Goal: Task Accomplishment & Management: Use online tool/utility

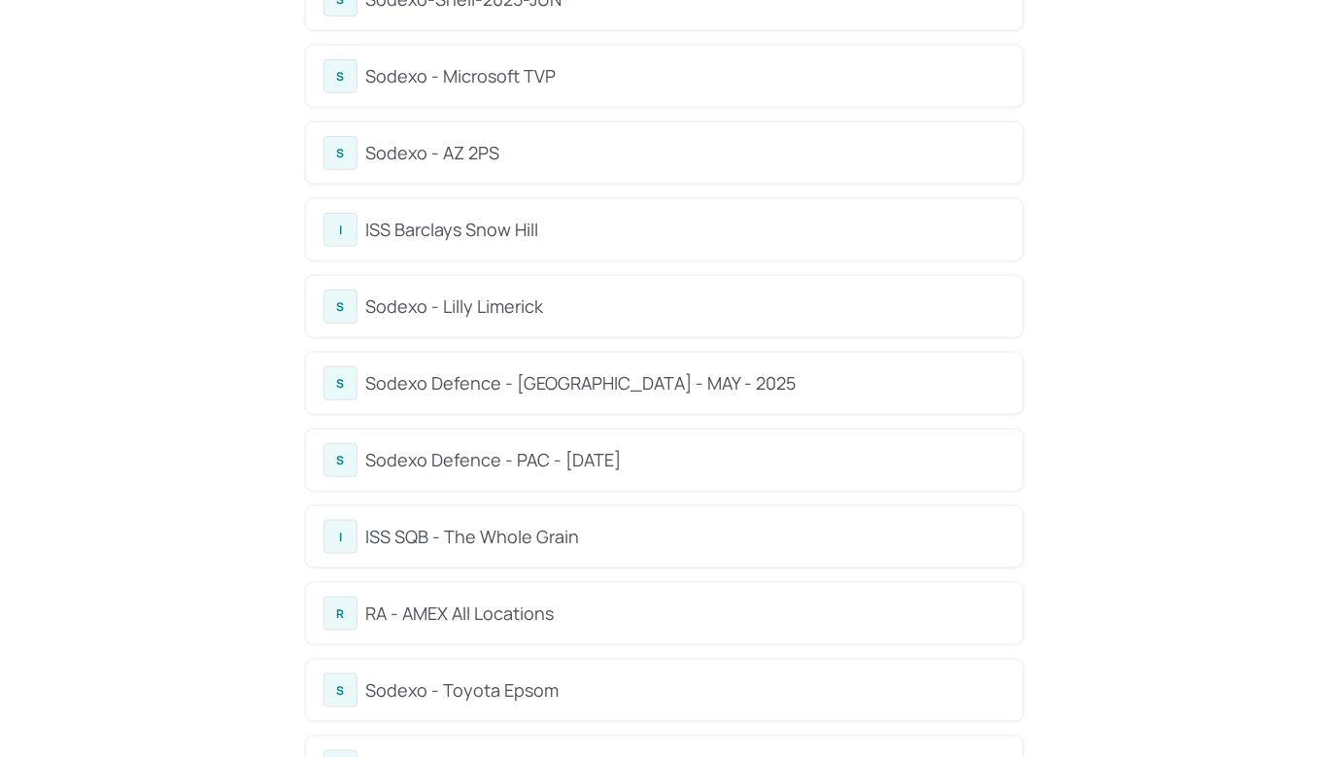
scroll to position [259, 0]
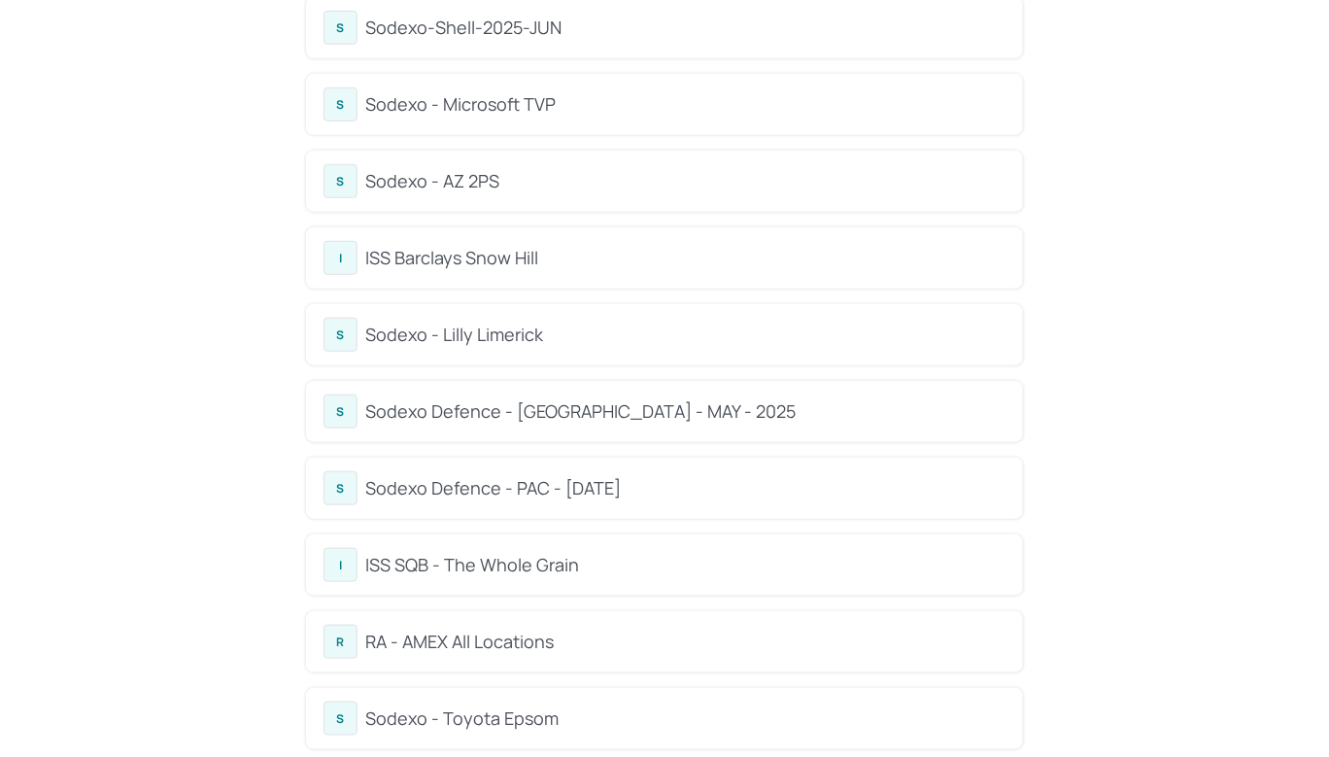
click at [498, 562] on div "ISS SQB - The Whole Grain" at bounding box center [685, 565] width 640 height 26
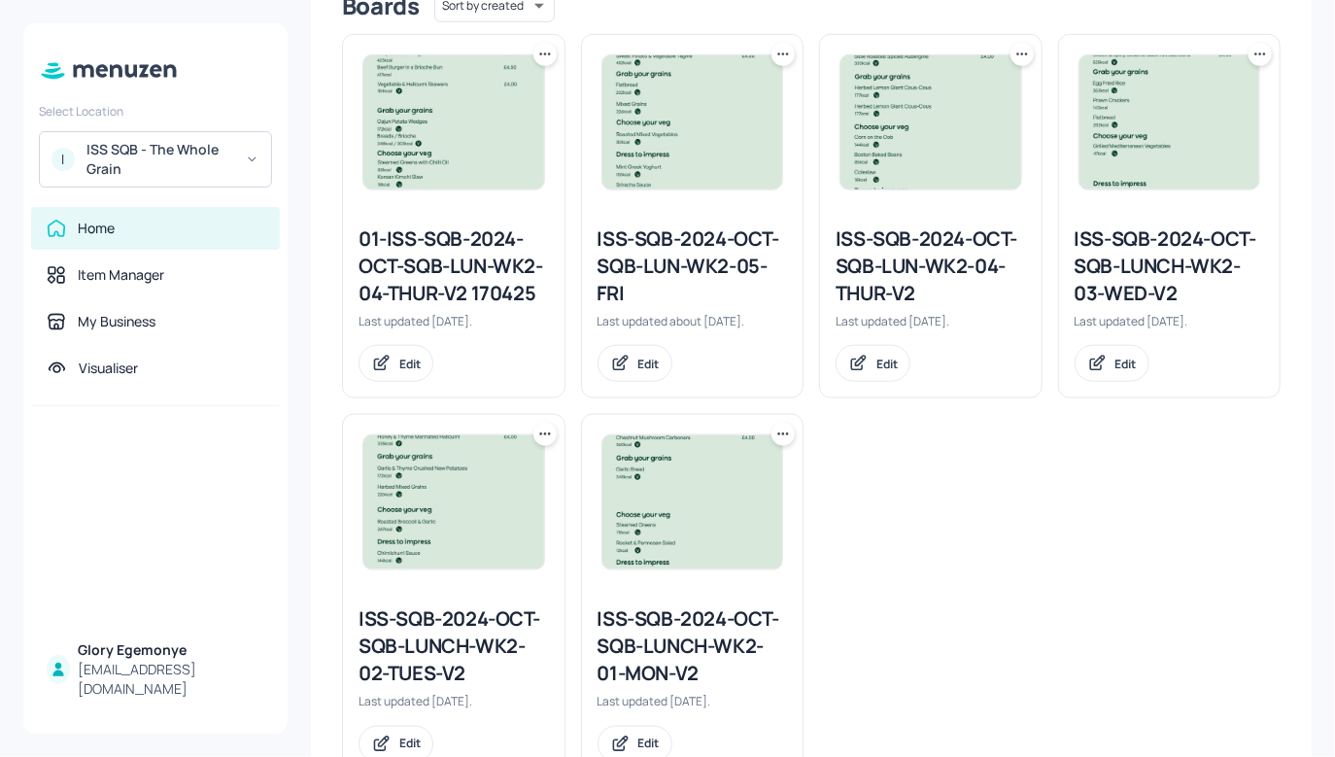
scroll to position [493, 0]
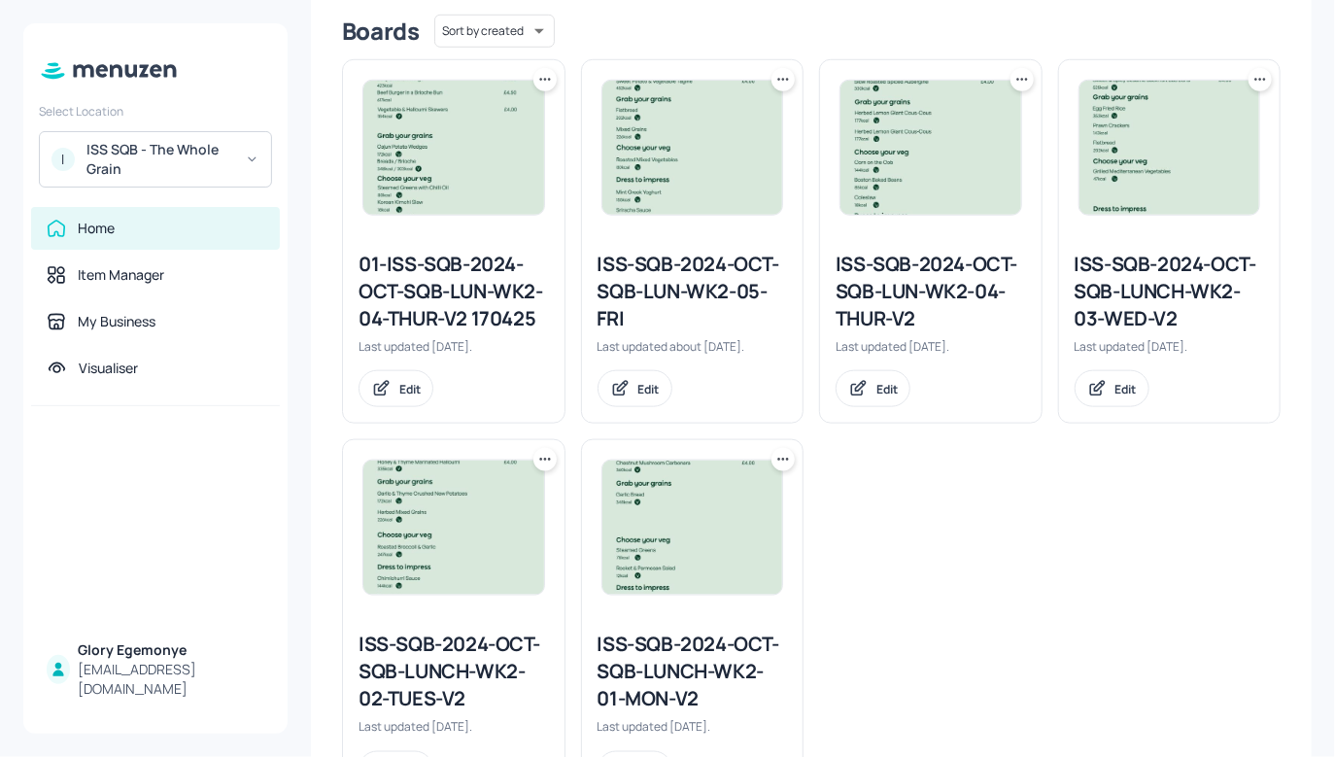
click at [1256, 79] on icon at bounding box center [1260, 79] width 19 height 19
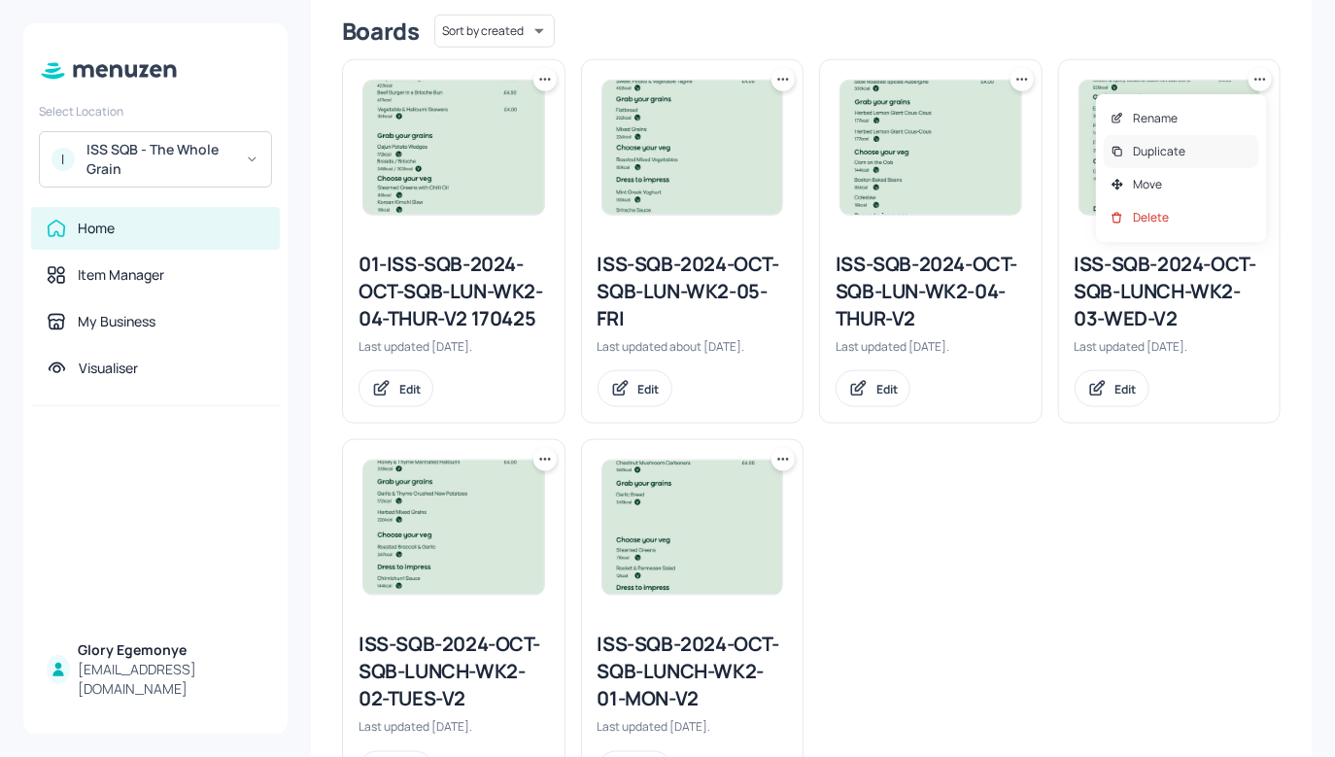
click at [1172, 146] on p "Duplicate" at bounding box center [1159, 151] width 52 height 17
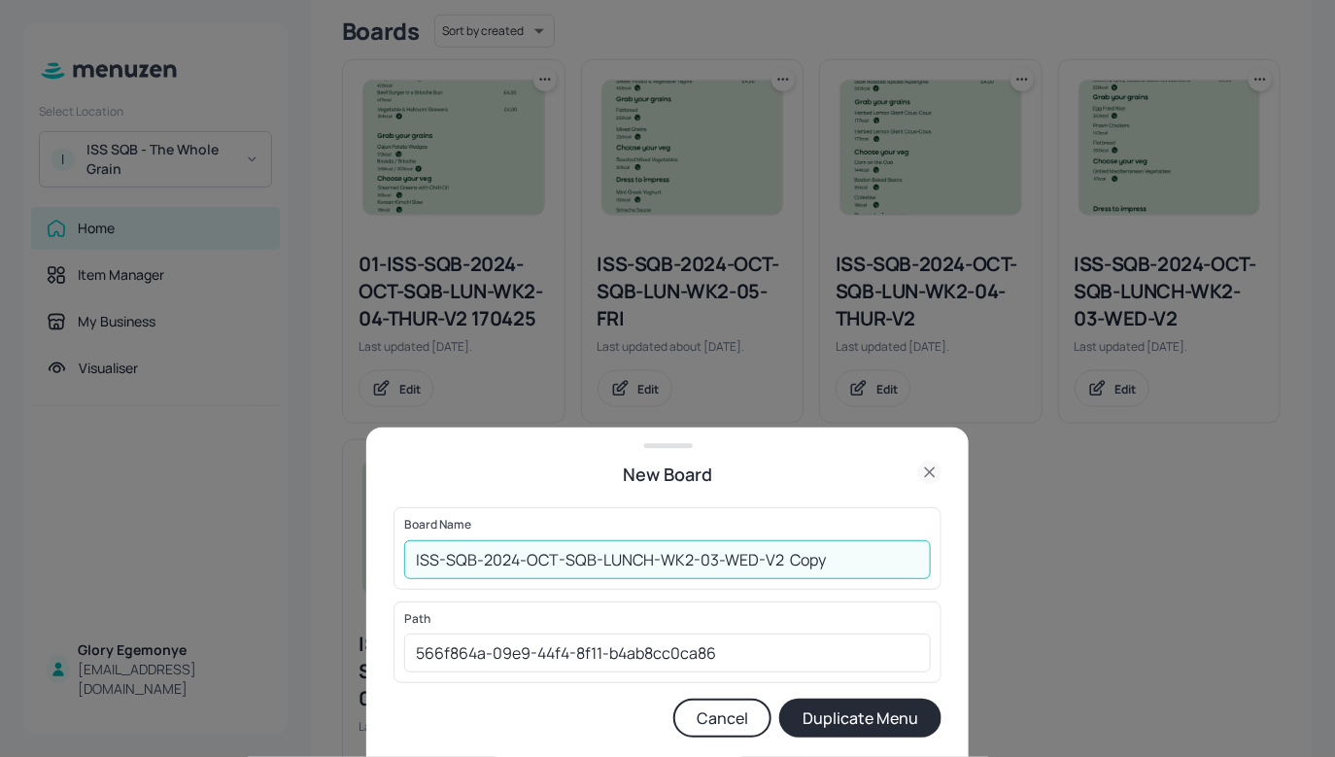
click at [849, 572] on input "ISS-SQB-2024-OCT-SQB-LUNCH-WK2-03-WED-V2 Copy" at bounding box center [667, 559] width 527 height 39
click at [414, 555] on input "ISS-SQB-2024-OCT-SQB-LUNCH-WK2-03-WED-V2200825" at bounding box center [667, 559] width 527 height 39
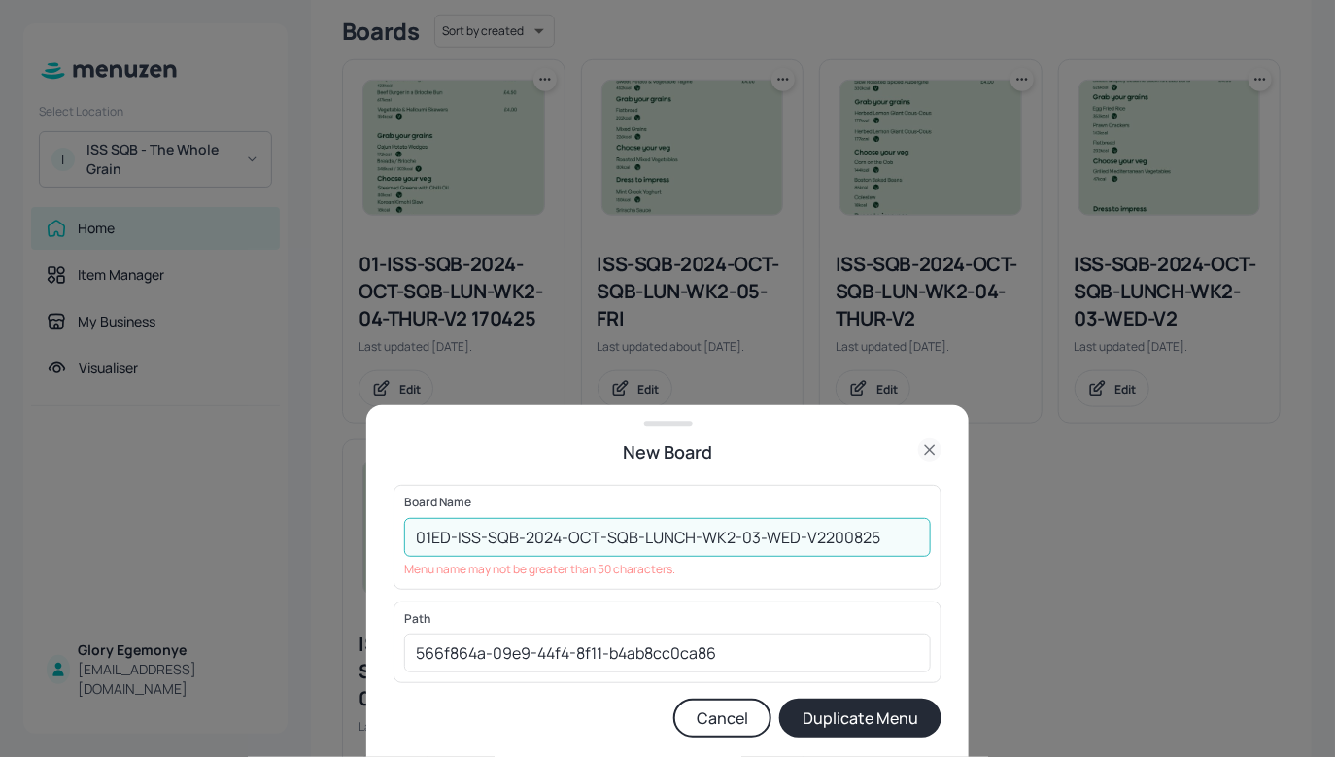
click at [824, 536] on input "01ED-ISS-SQB-2024-OCT-SQB-LUNCH-WK2-03-WED-V2200825" at bounding box center [667, 537] width 527 height 39
click at [877, 528] on input "01ED-ISS-SQB-2024-OCT-SQB-LUNCH-WK2-03-WED-V2200825" at bounding box center [667, 537] width 527 height 39
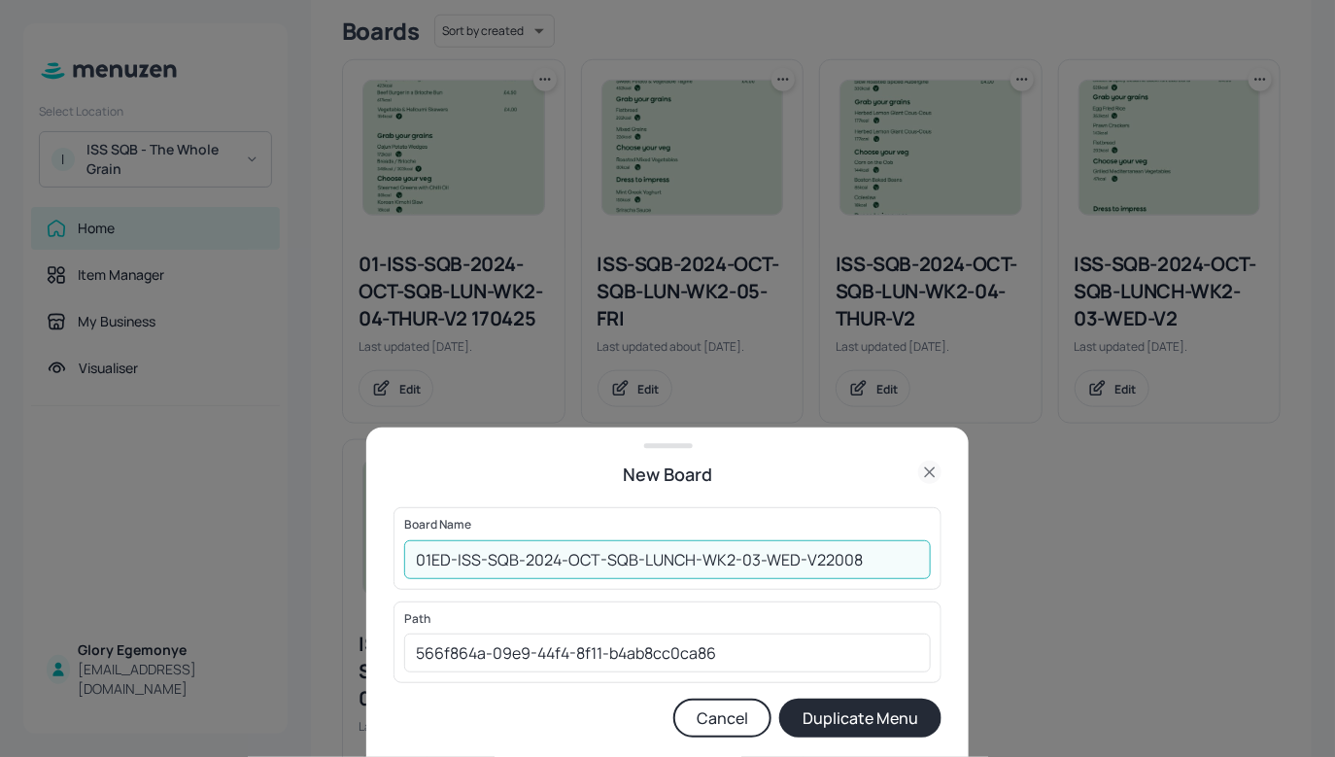
click at [822, 558] on input "01ED-ISS-SQB-2024-OCT-SQB-LUNCH-WK2-03-WED-V22008" at bounding box center [667, 559] width 527 height 39
click at [867, 562] on input "01ED-ISS-SQB-2024-OCT-SQB-LUNCH-WK2-03-WED-V2-2008" at bounding box center [667, 559] width 527 height 39
click at [846, 559] on input "01ED-ISS-SQB-2024-OCT-SQB-LUNCH-WK2-03-WED-V2-2008" at bounding box center [667, 559] width 527 height 39
click at [869, 563] on input "01ED-ISS-SQB-2024-OCT-SQB-LUNCH-WK2-03-WED-V2-2008" at bounding box center [667, 559] width 527 height 39
type input "01ED-ISS-SQB-2024-OCT-SQB-LUNCH-WK2-03-WED-V2-0820"
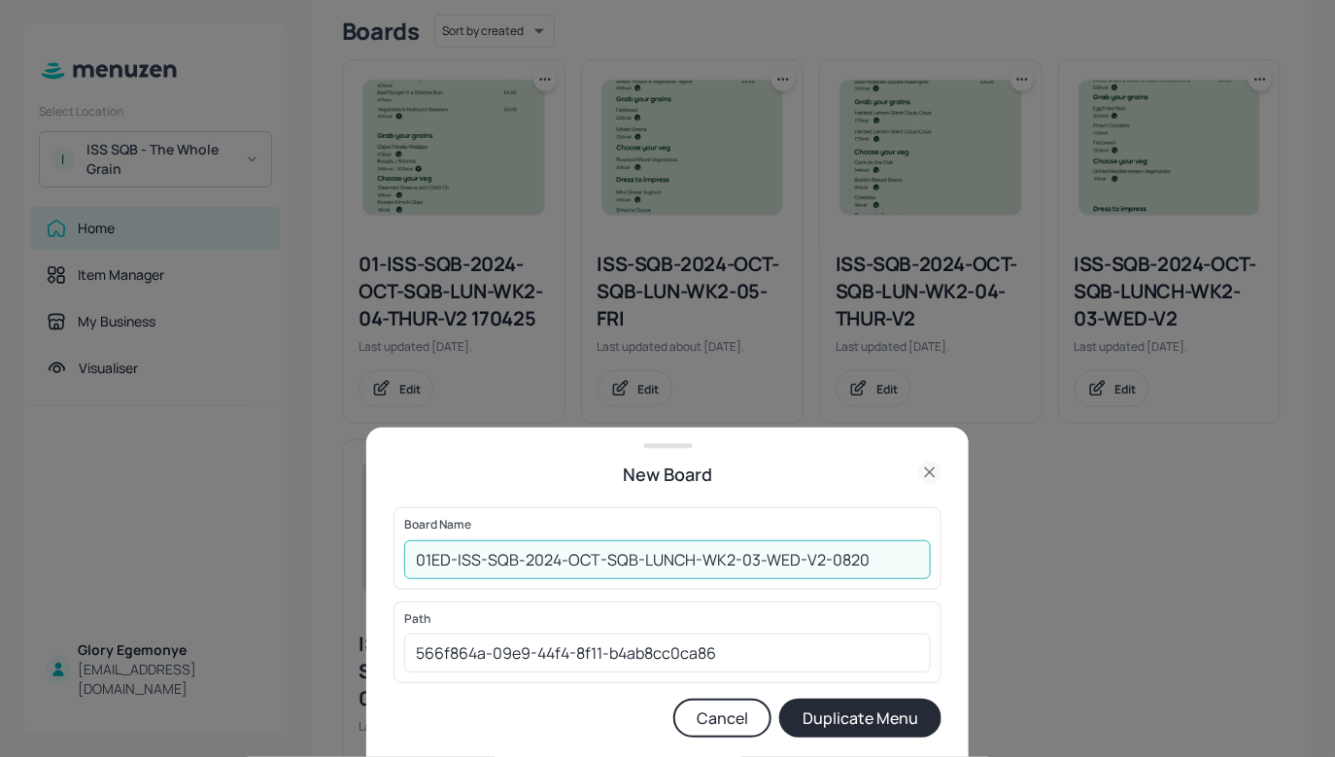
click at [845, 514] on div "Board Name 01ED-ISS-SQB-2024-OCT-SQB-LUNCH-WK2-03-WED-V2-0820 ​" at bounding box center [668, 548] width 548 height 82
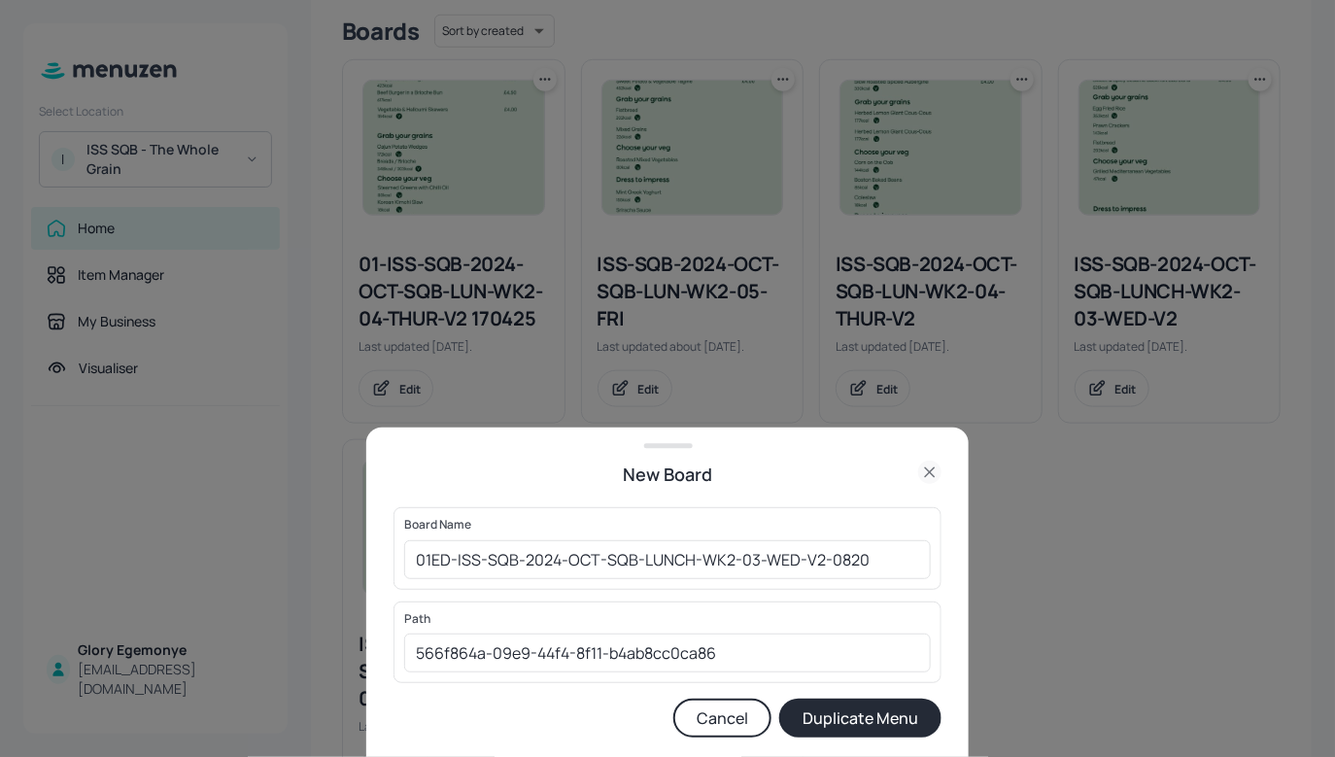
click at [836, 727] on button "Duplicate Menu" at bounding box center [860, 718] width 162 height 39
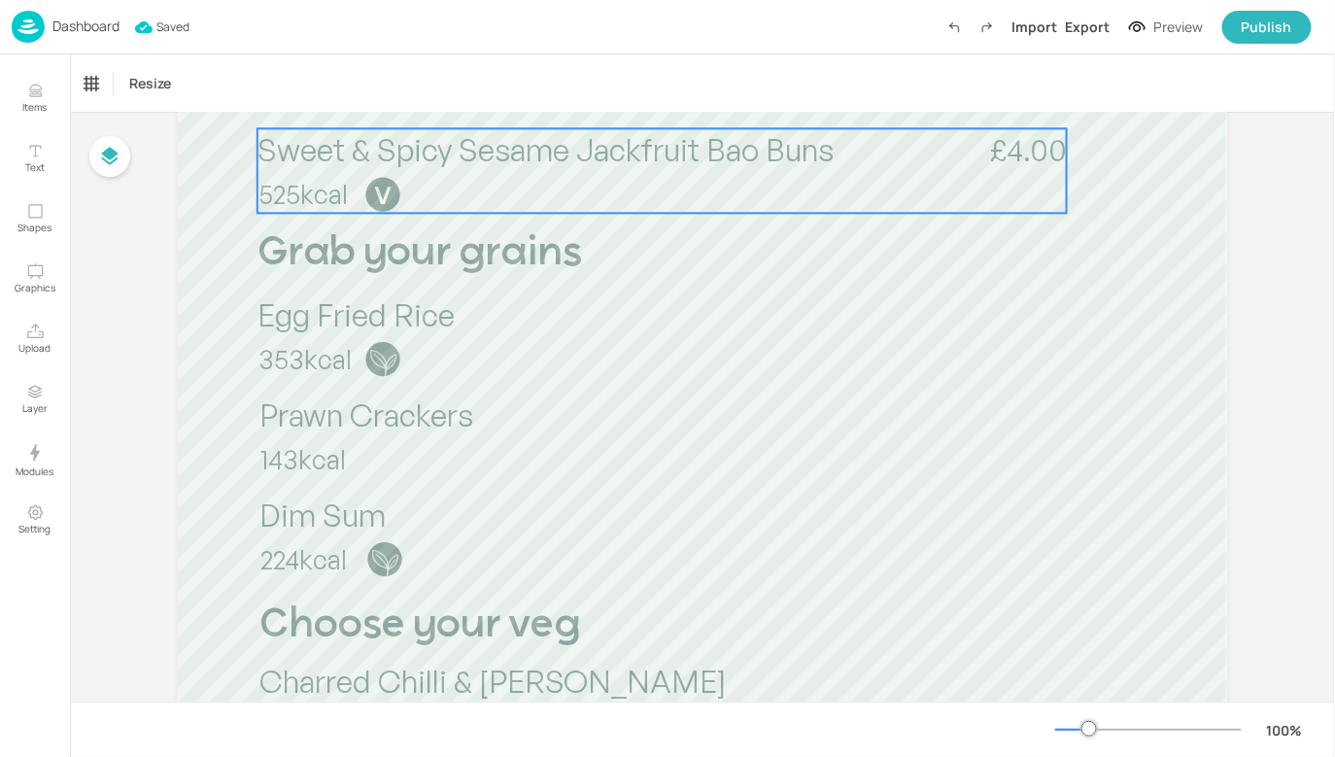
scroll to position [574, 0]
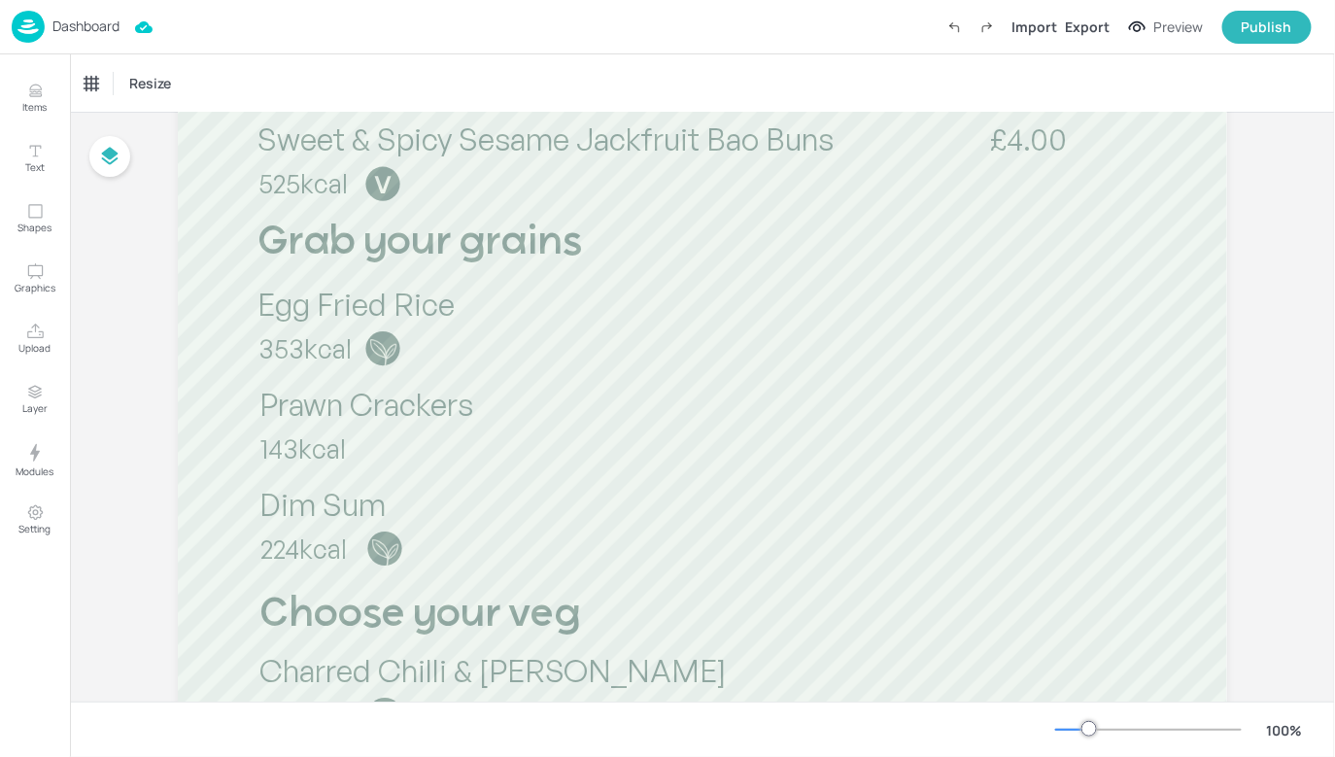
click at [1076, 730] on div at bounding box center [1148, 730] width 187 height 16
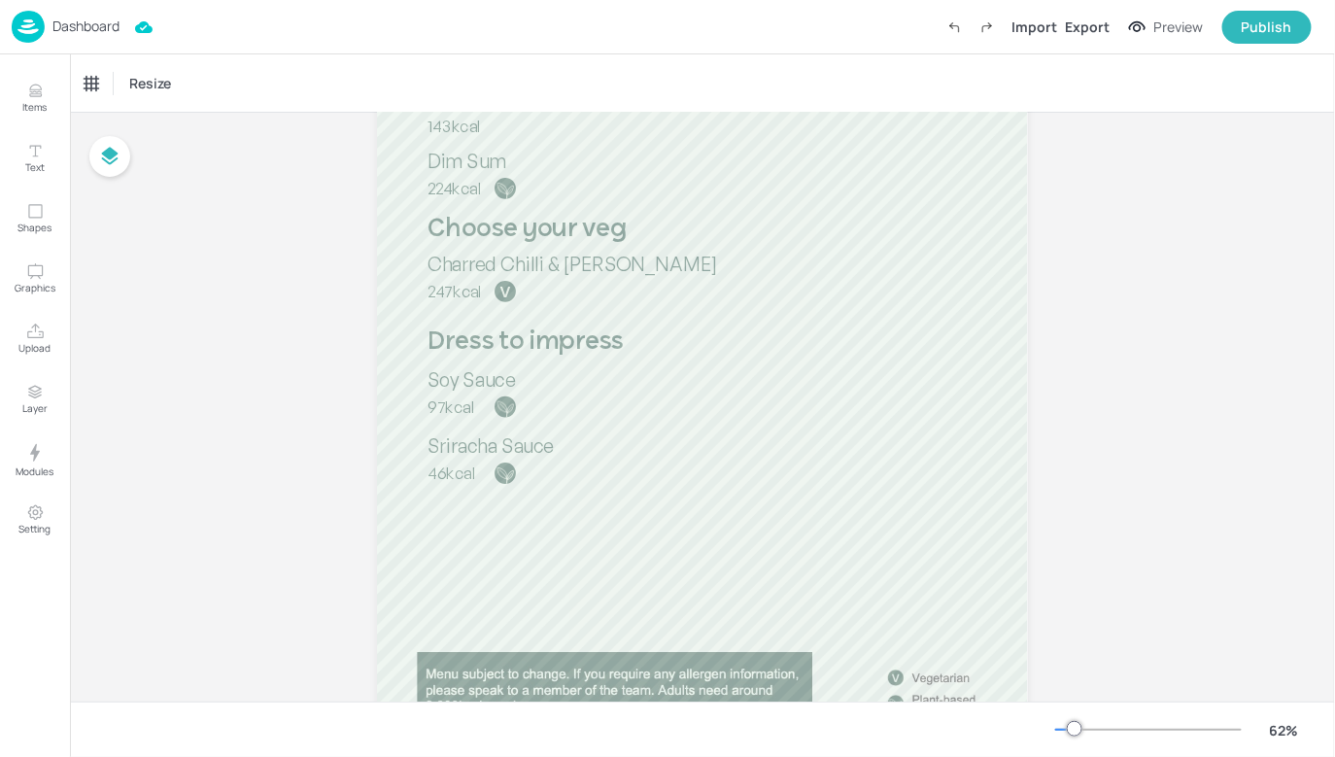
click at [1074, 730] on div at bounding box center [1075, 729] width 16 height 16
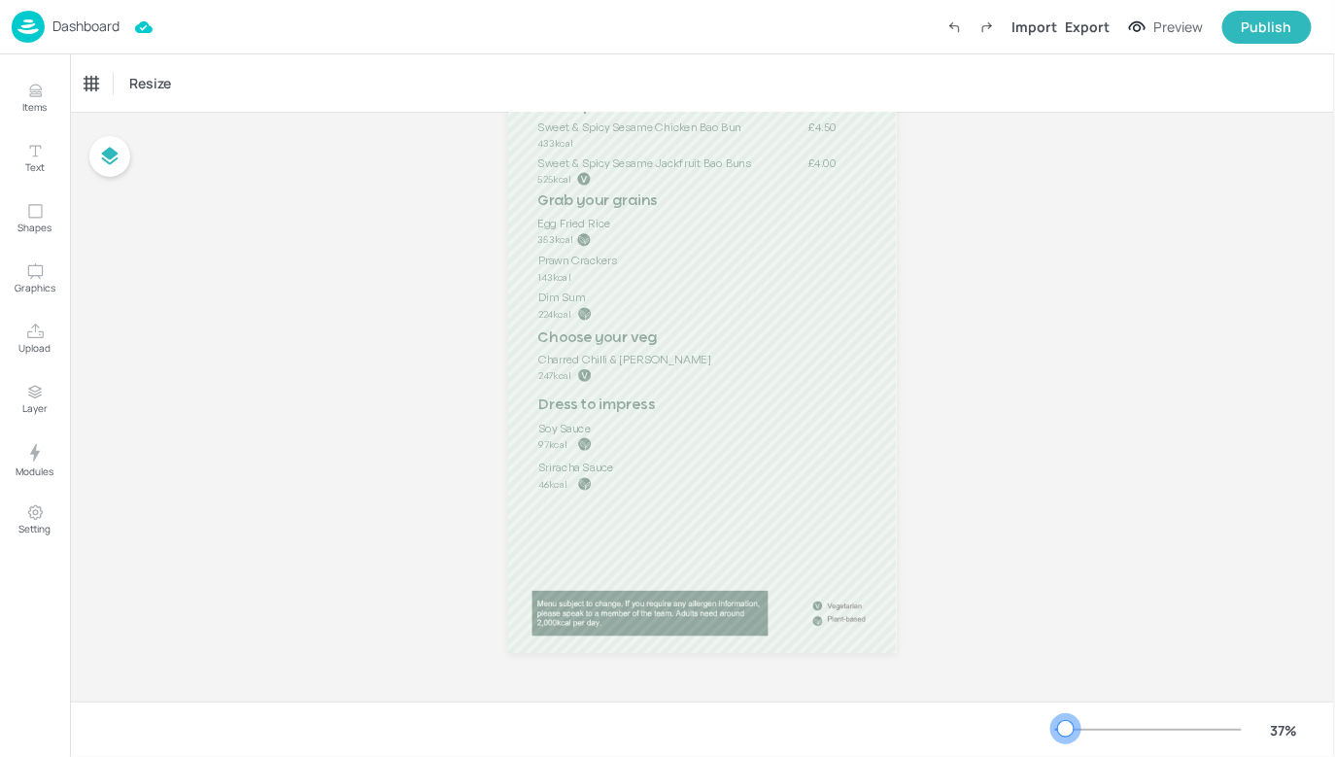
click at [1066, 729] on div at bounding box center [1066, 729] width 16 height 16
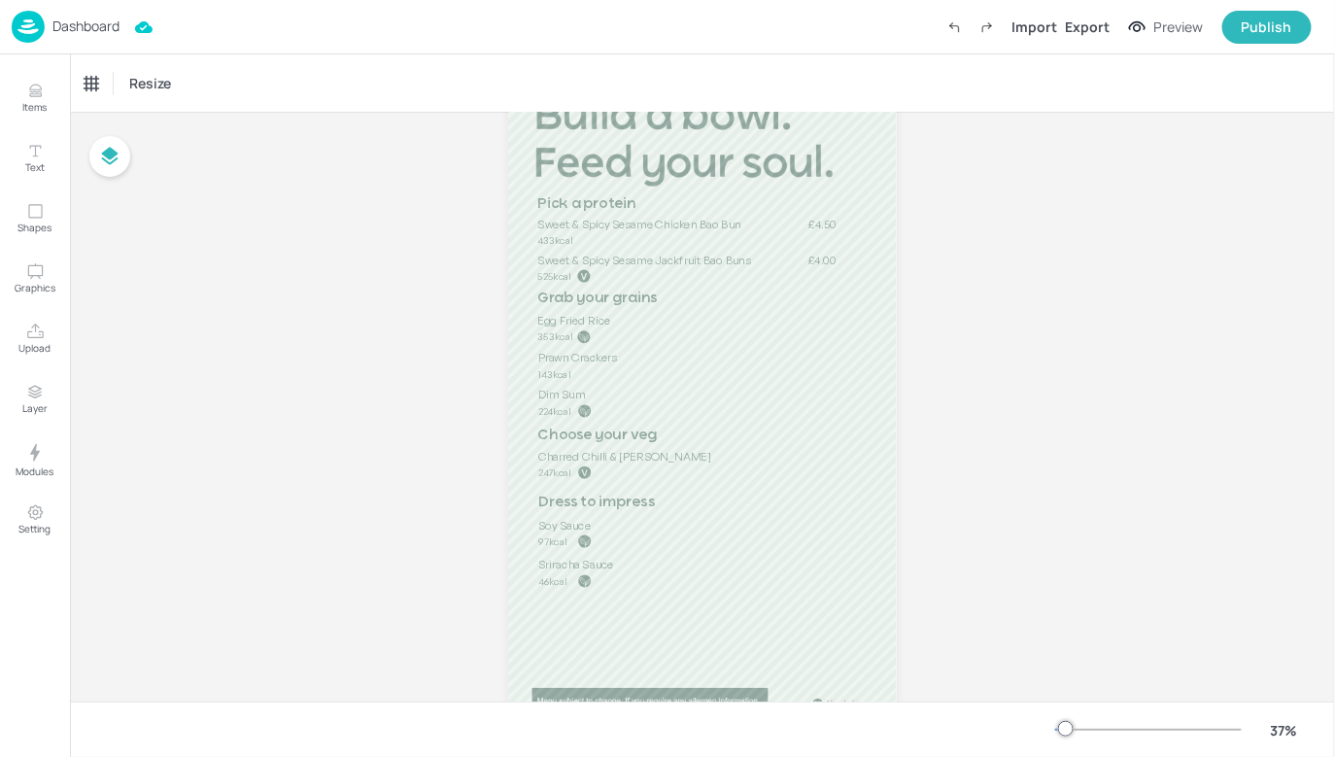
scroll to position [103, 0]
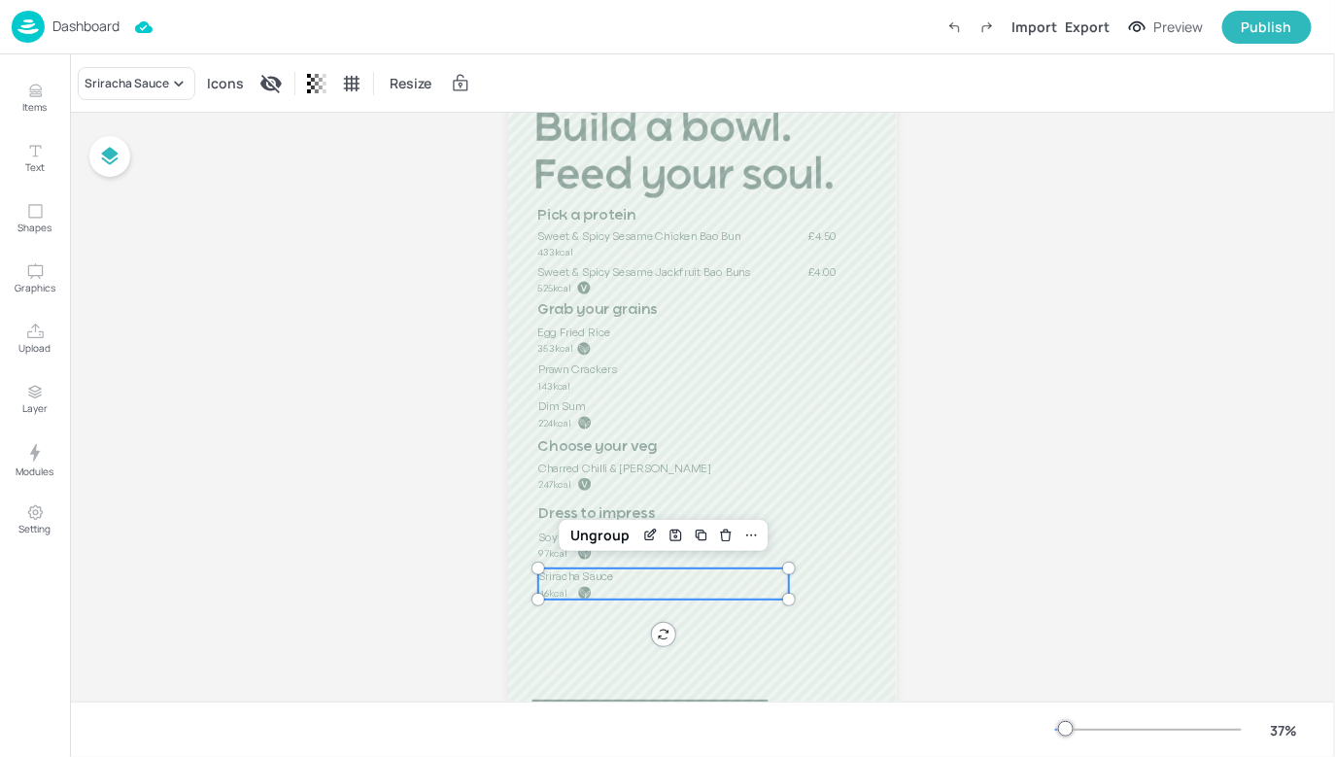
click at [596, 582] on span "Sriracha Sauce" at bounding box center [576, 576] width 76 height 15
click at [543, 553] on span "97kcal" at bounding box center [553, 553] width 28 height 12
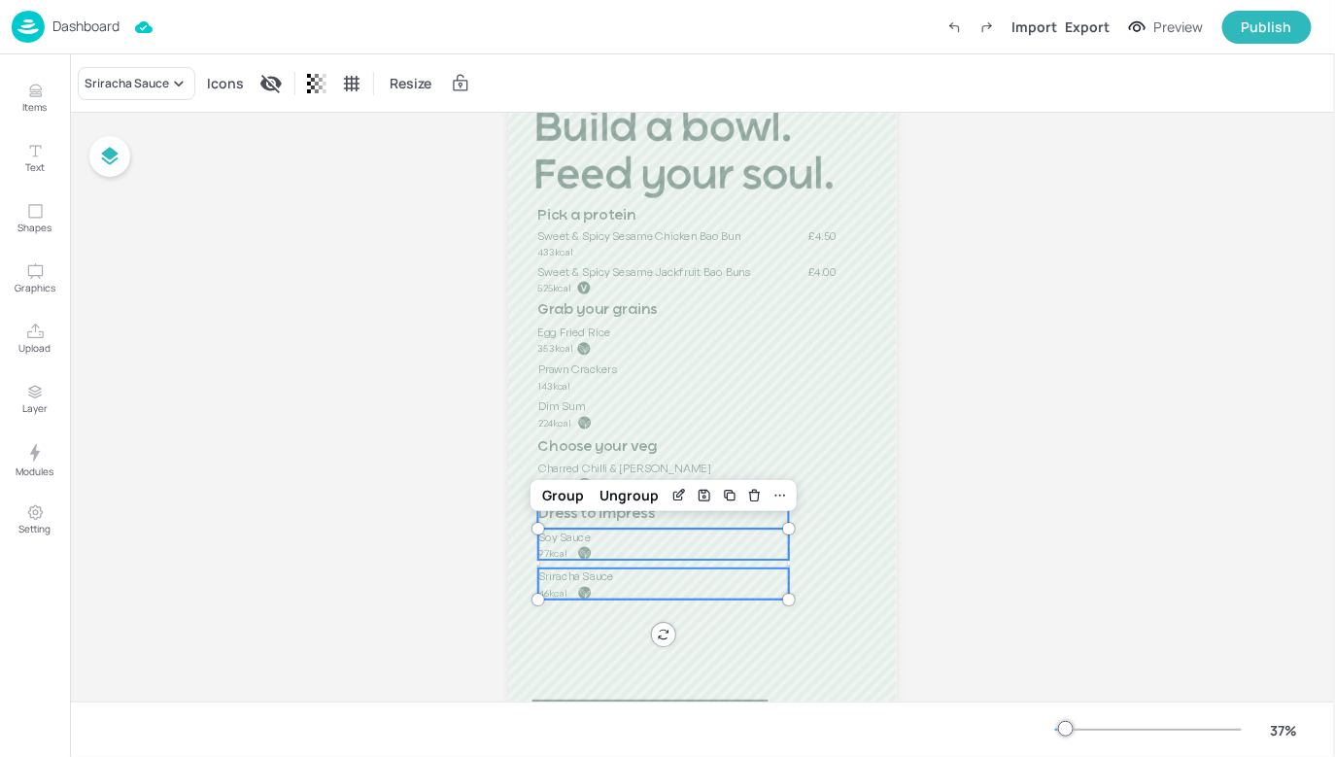
click at [555, 517] on div at bounding box center [663, 513] width 251 height 31
click at [567, 506] on div at bounding box center [658, 513] width 251 height 31
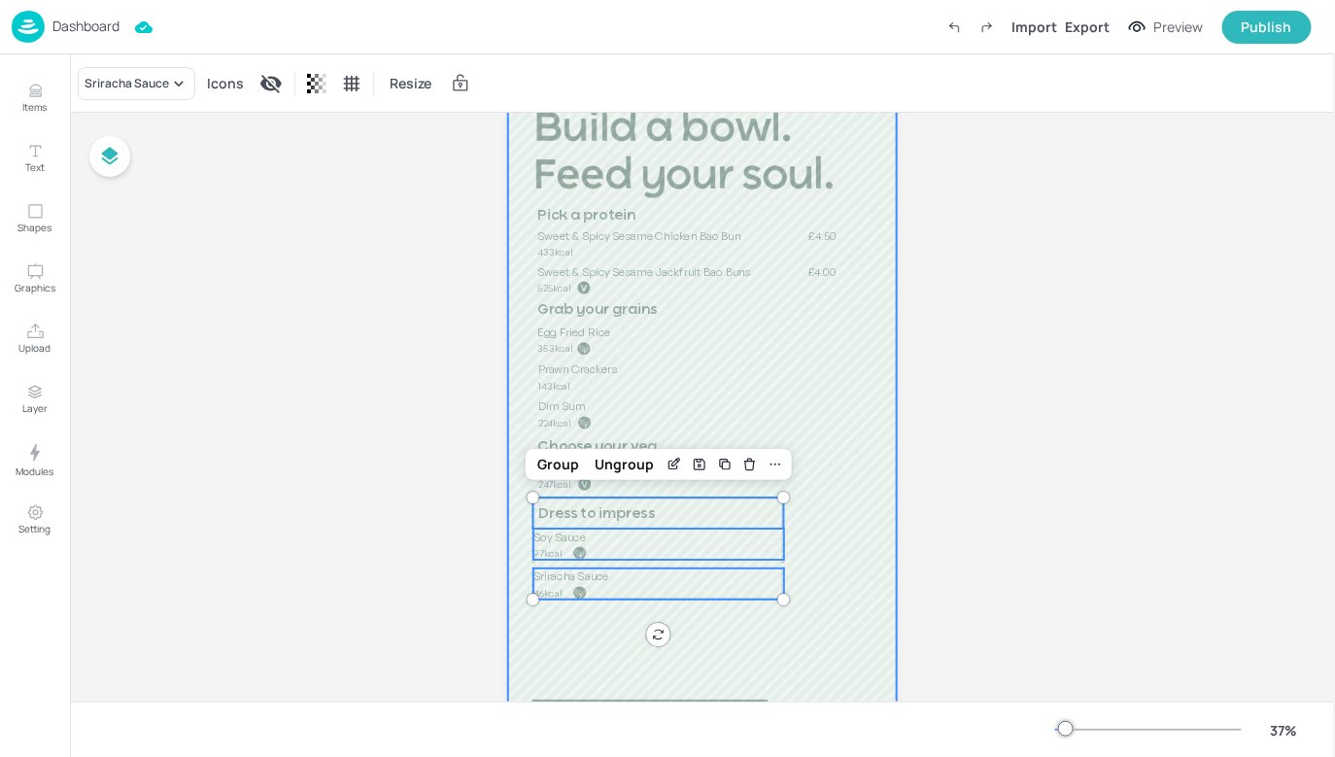
click at [729, 623] on div at bounding box center [702, 417] width 389 height 690
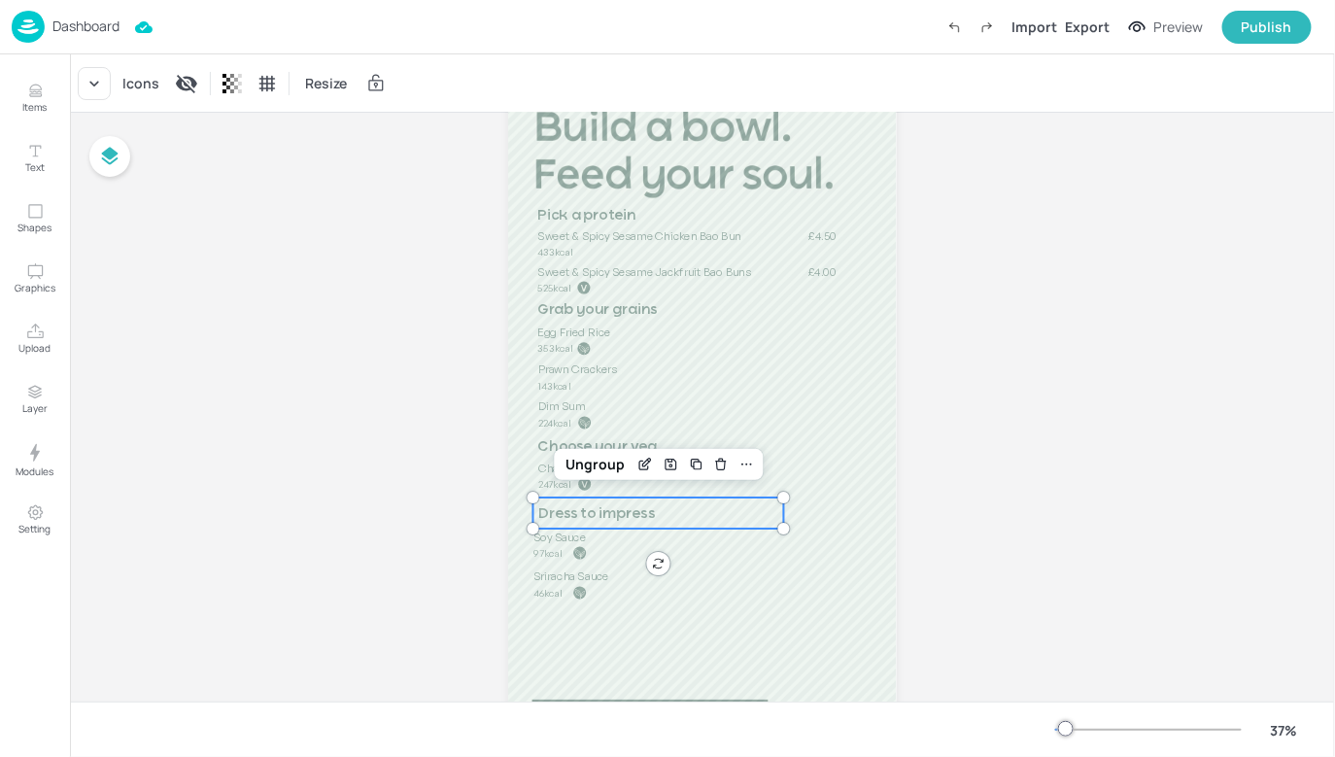
click at [574, 511] on div at bounding box center [658, 513] width 251 height 31
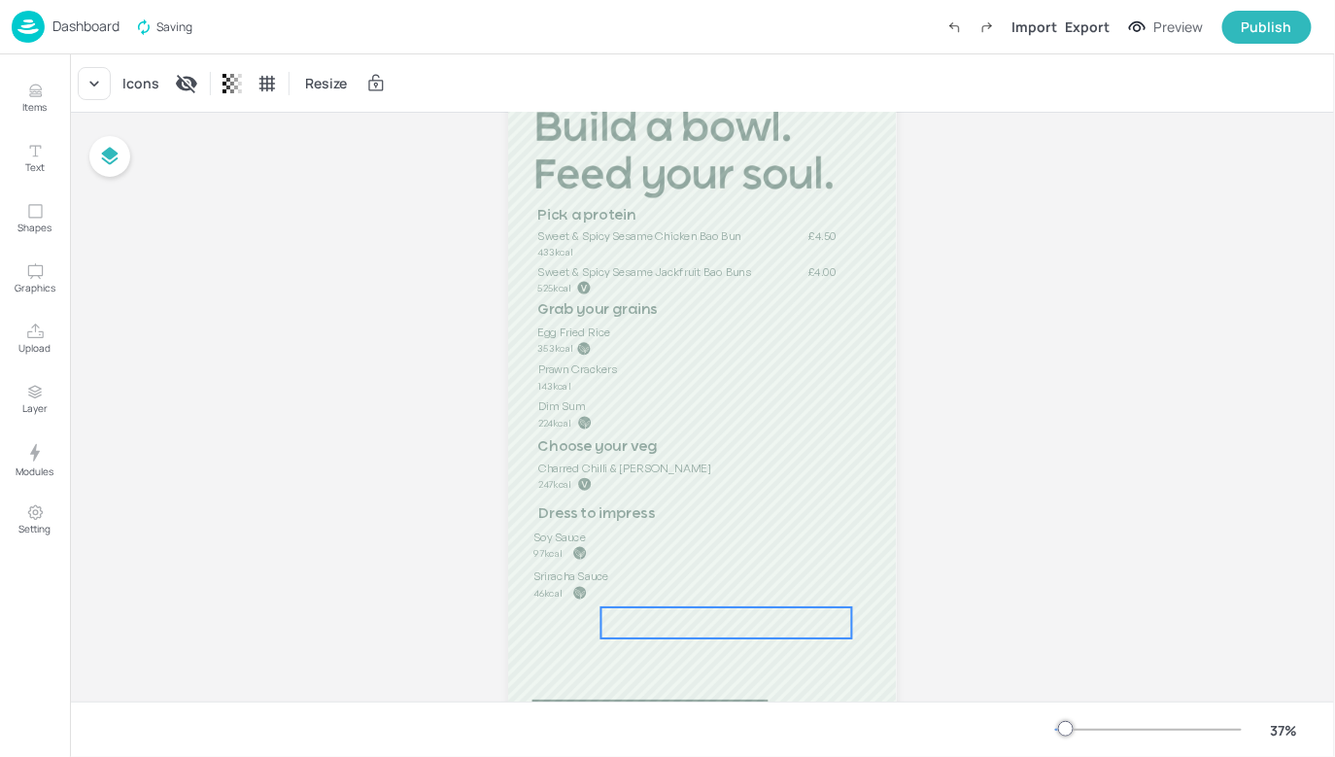
drag, startPoint x: 721, startPoint y: 514, endPoint x: 788, endPoint y: 624, distance: 128.7
click at [789, 626] on div at bounding box center [727, 622] width 251 height 31
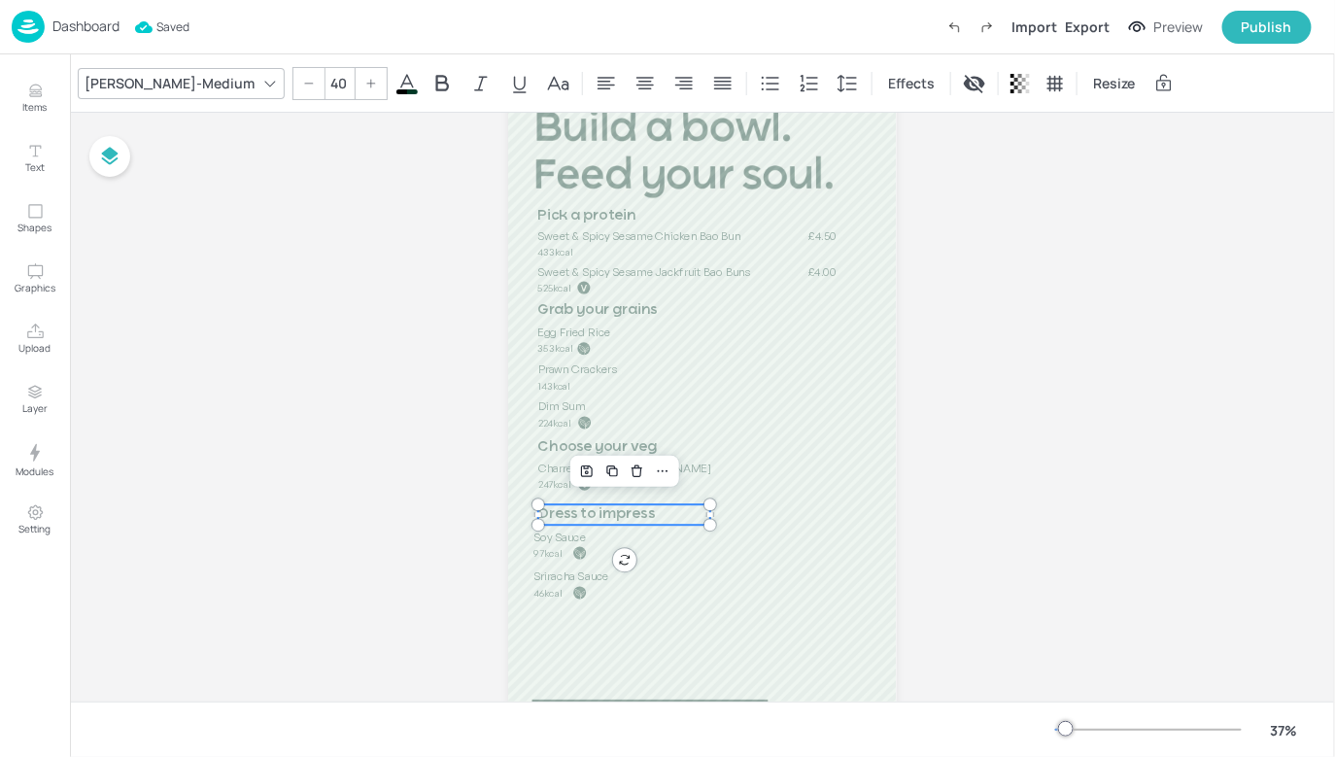
click at [627, 508] on span "Dress to impress" at bounding box center [596, 514] width 117 height 15
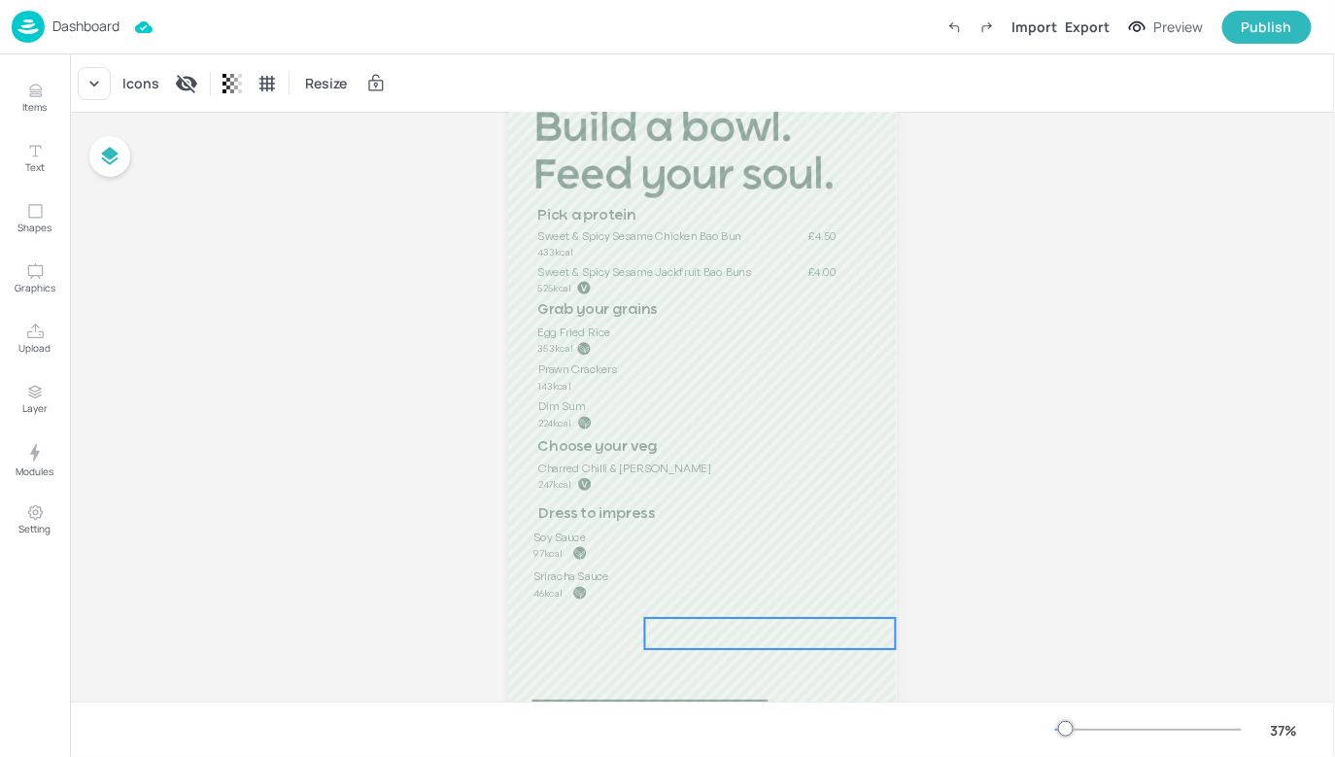
drag, startPoint x: 724, startPoint y: 623, endPoint x: 743, endPoint y: 631, distance: 20.9
click at [743, 631] on div at bounding box center [770, 633] width 251 height 31
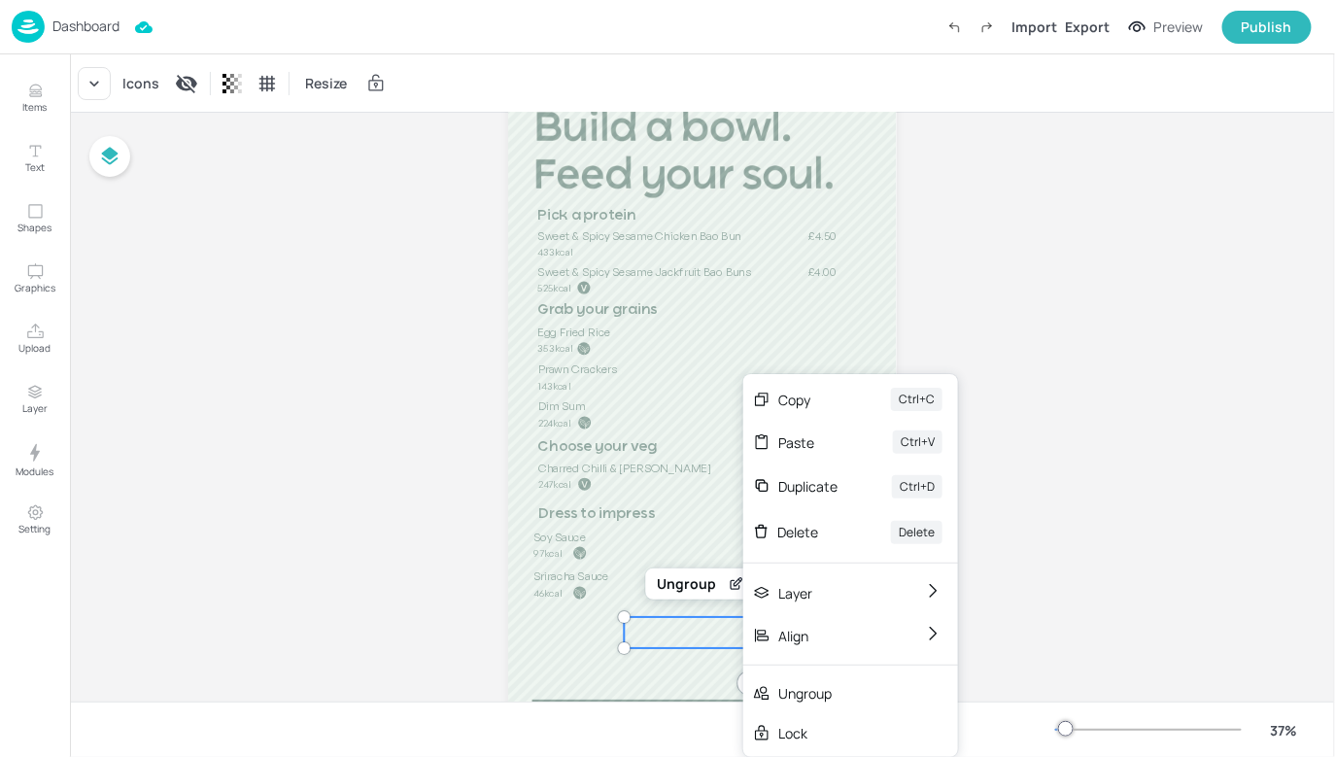
click at [681, 633] on div at bounding box center [750, 632] width 251 height 31
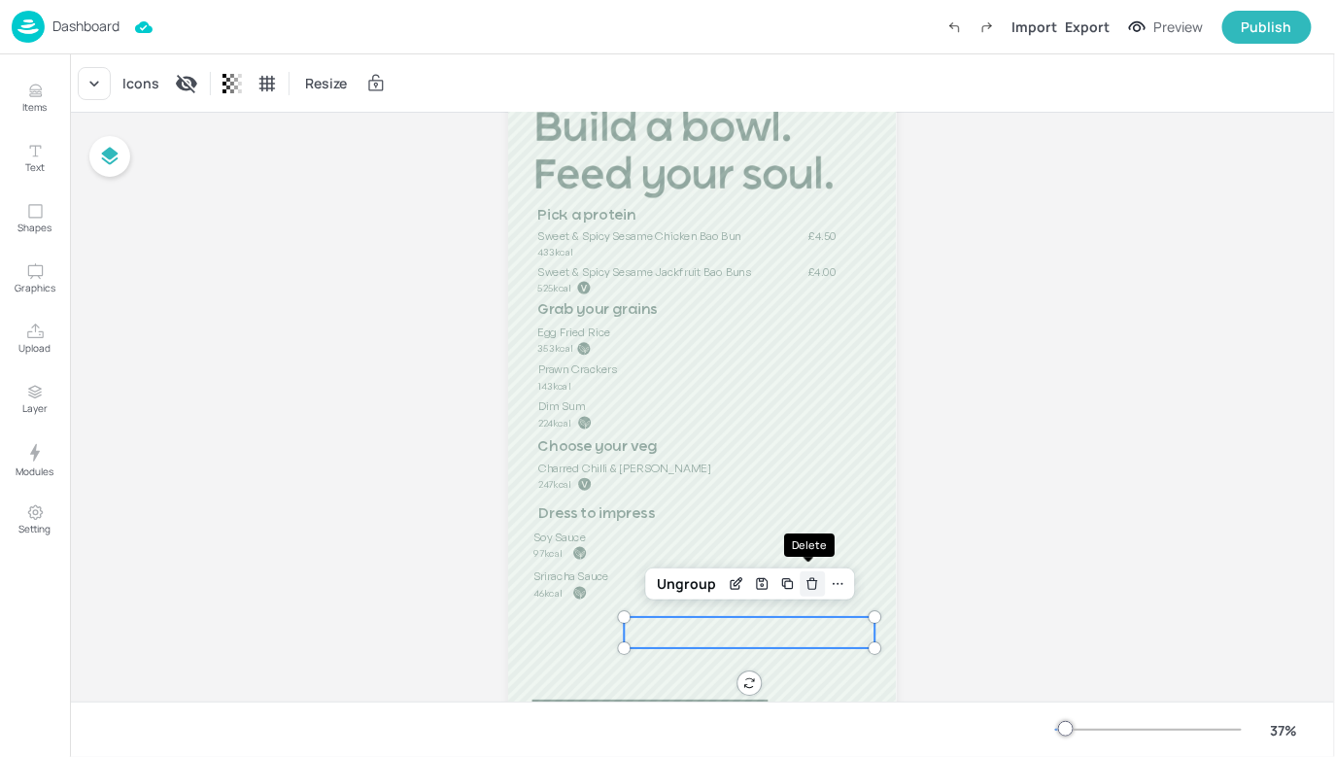
click at [808, 590] on icon "Delete" at bounding box center [812, 584] width 15 height 16
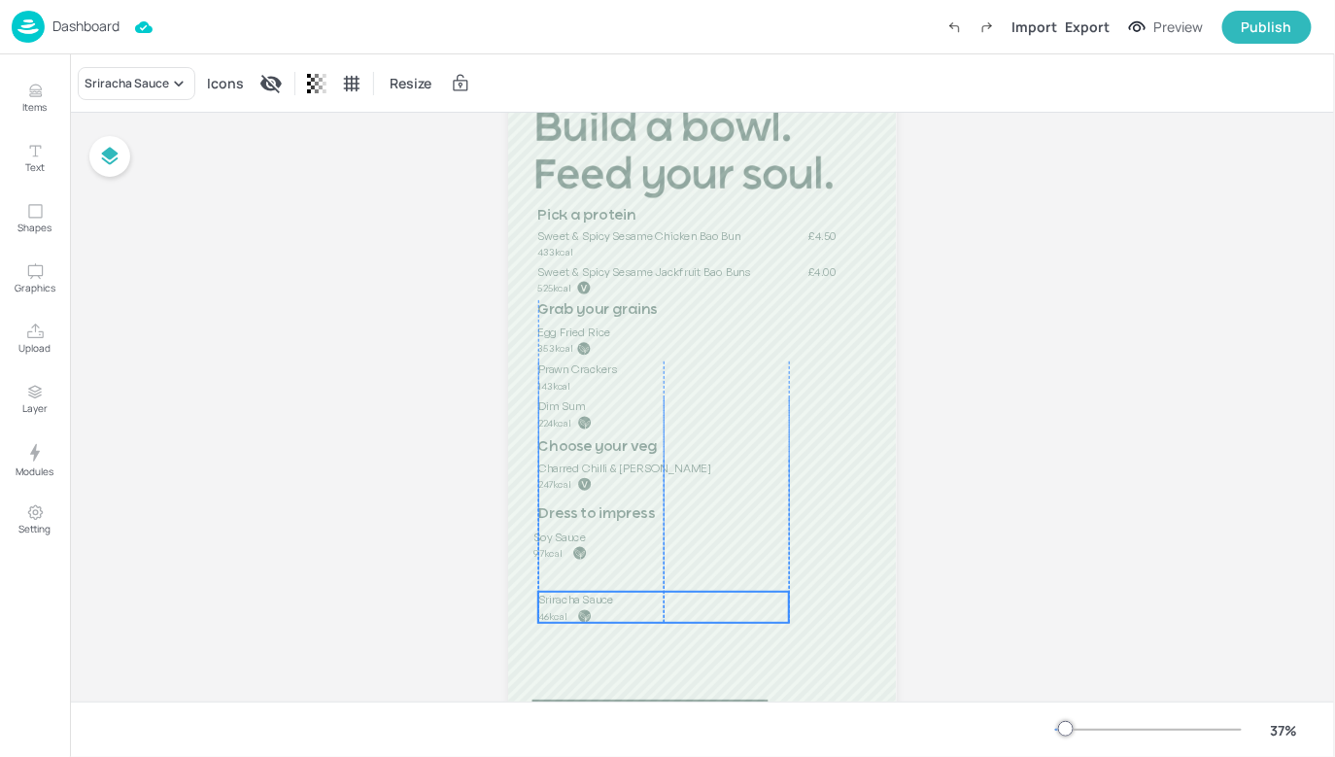
drag, startPoint x: 586, startPoint y: 581, endPoint x: 593, endPoint y: 604, distance: 24.3
click at [593, 604] on span "Sriracha Sauce" at bounding box center [576, 600] width 76 height 15
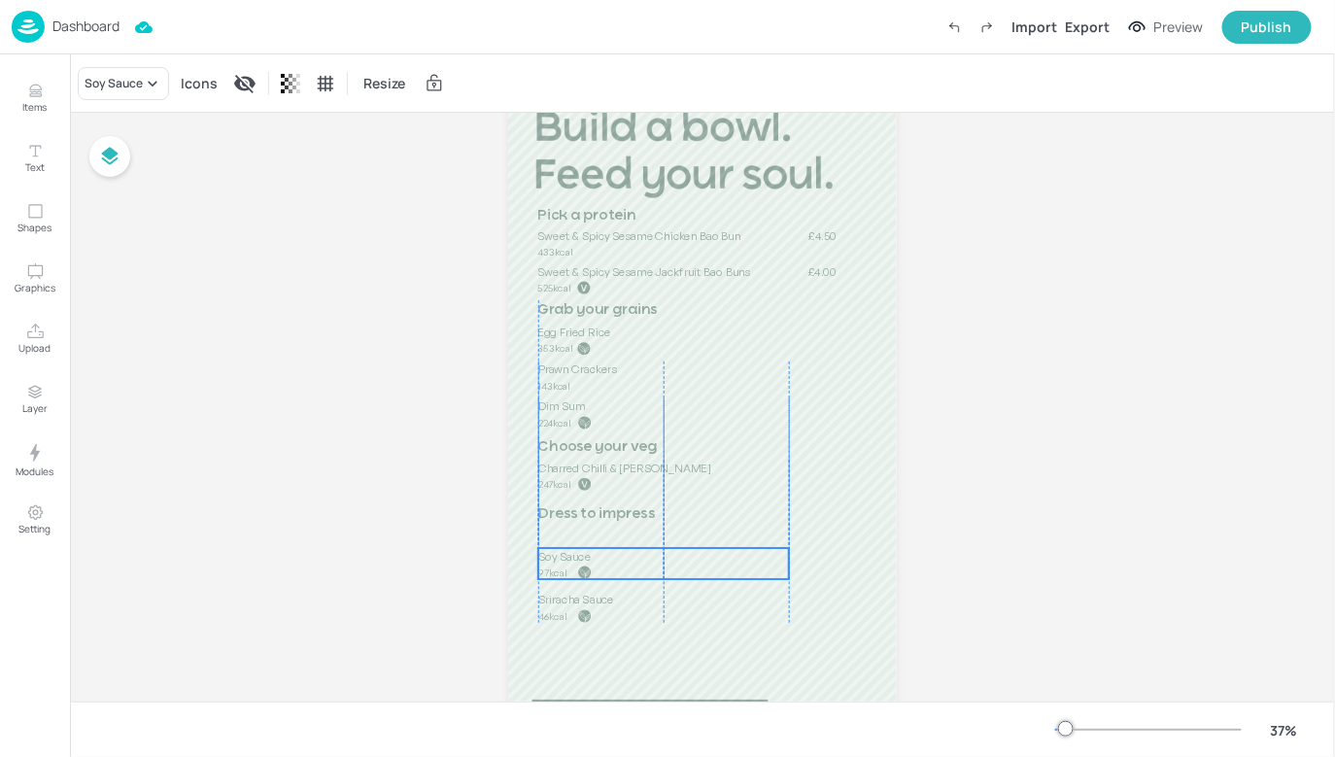
drag, startPoint x: 562, startPoint y: 535, endPoint x: 567, endPoint y: 555, distance: 20.3
click at [567, 555] on span "Soy Sauce" at bounding box center [564, 556] width 52 height 15
click at [548, 513] on span "Dress to impress" at bounding box center [596, 514] width 117 height 15
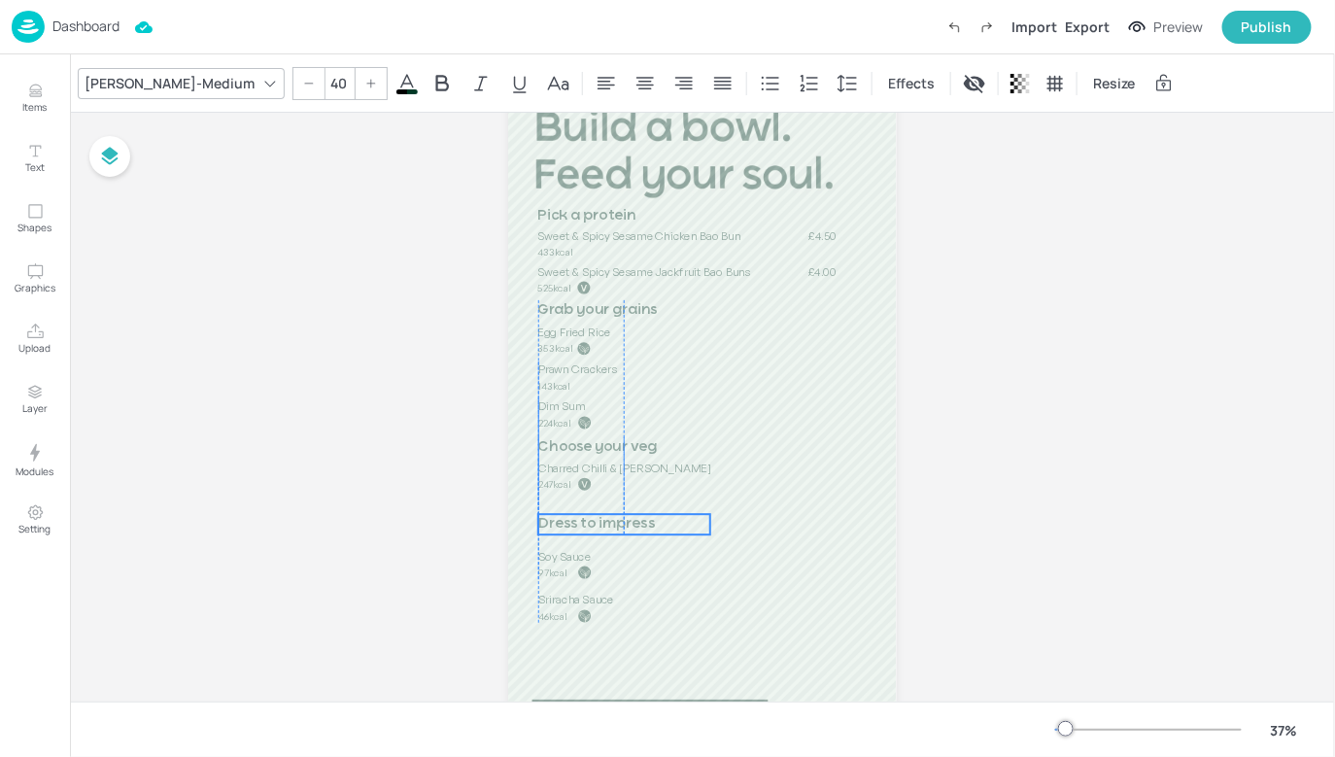
drag, startPoint x: 548, startPoint y: 513, endPoint x: 546, endPoint y: 523, distance: 9.9
click at [546, 523] on span "Dress to impress" at bounding box center [596, 524] width 117 height 15
click at [589, 537] on span "Dress to impress" at bounding box center [596, 532] width 117 height 15
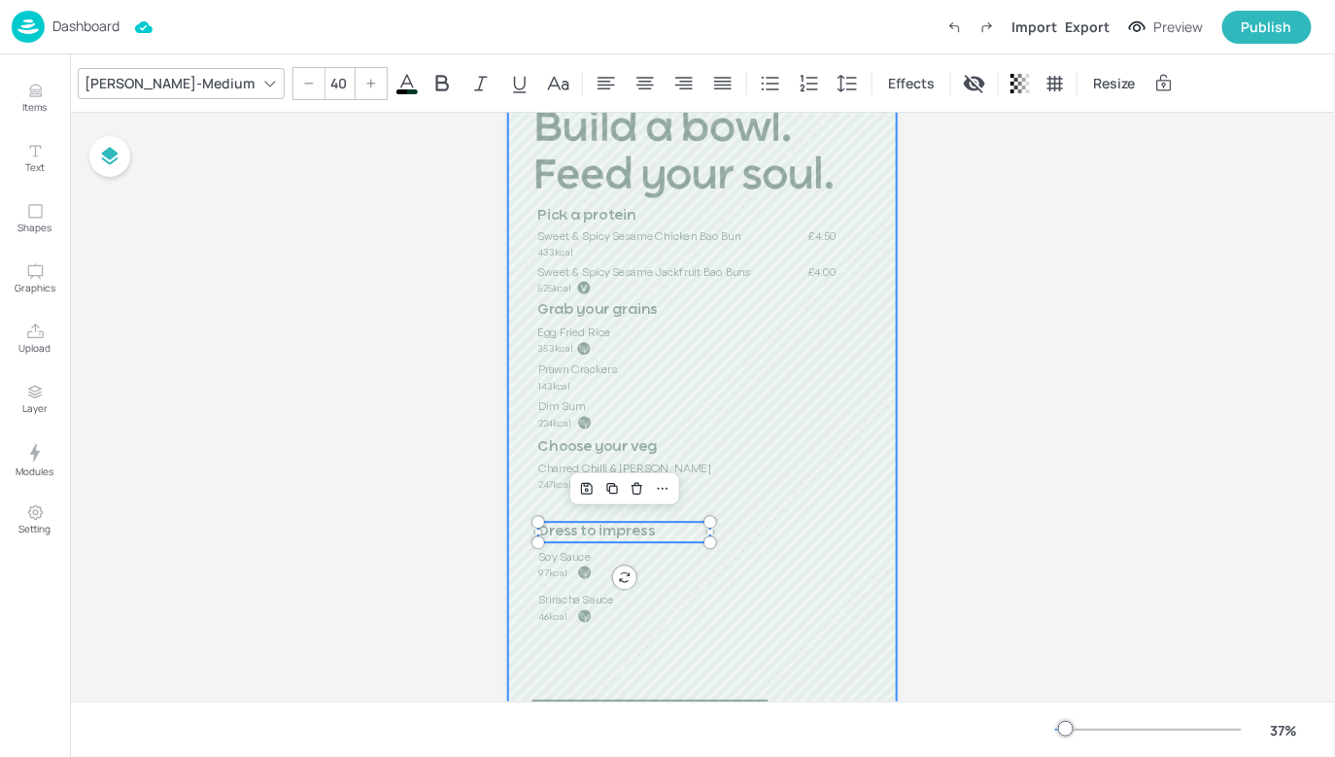
click at [583, 657] on div at bounding box center [702, 417] width 389 height 690
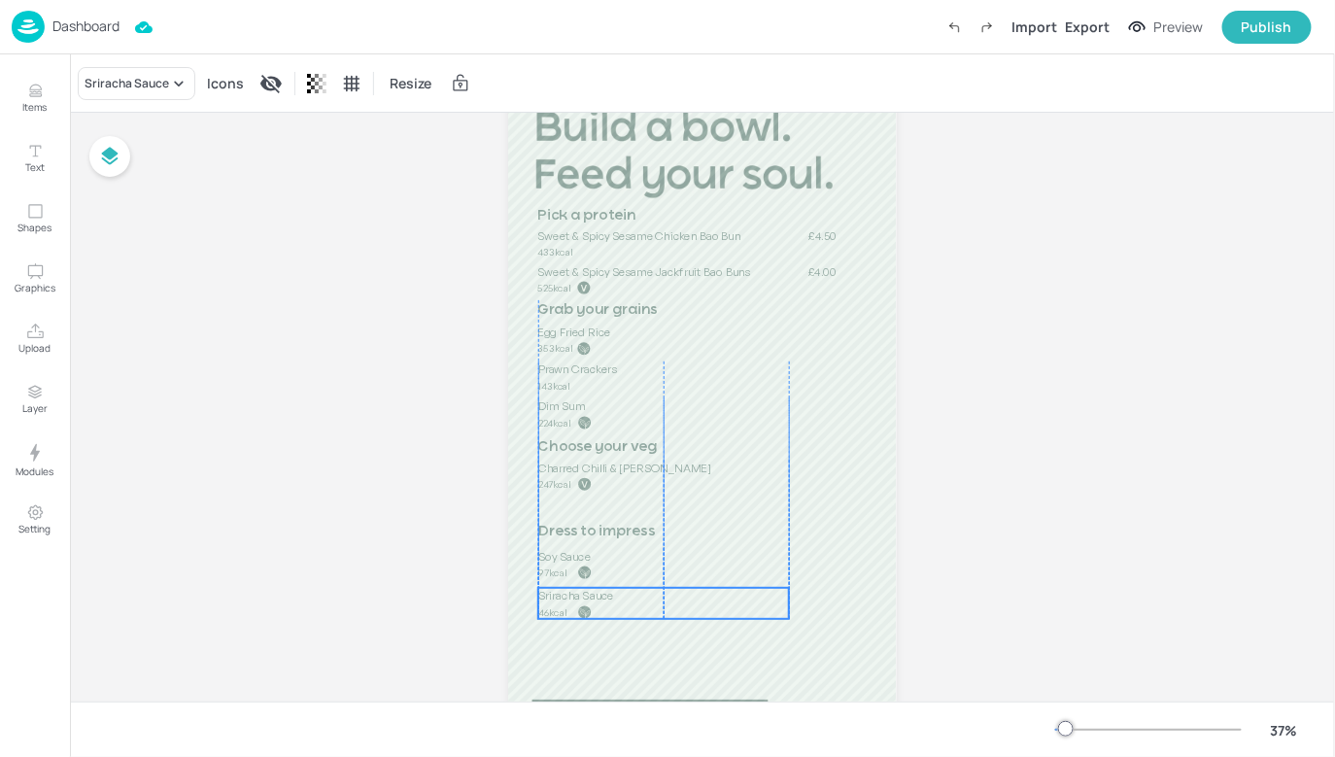
click at [584, 602] on p "Sriracha Sauce" at bounding box center [663, 596] width 251 height 16
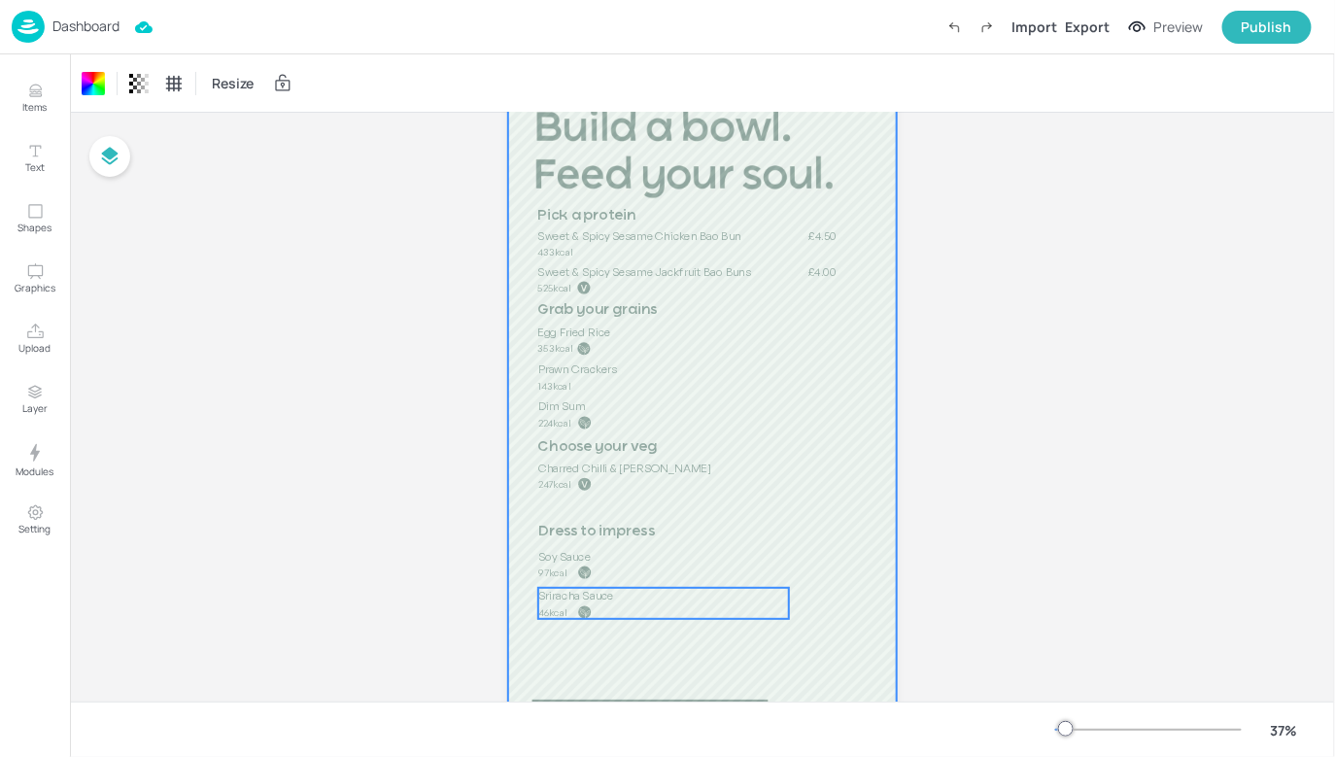
click at [588, 600] on span "Sriracha Sauce" at bounding box center [576, 596] width 76 height 15
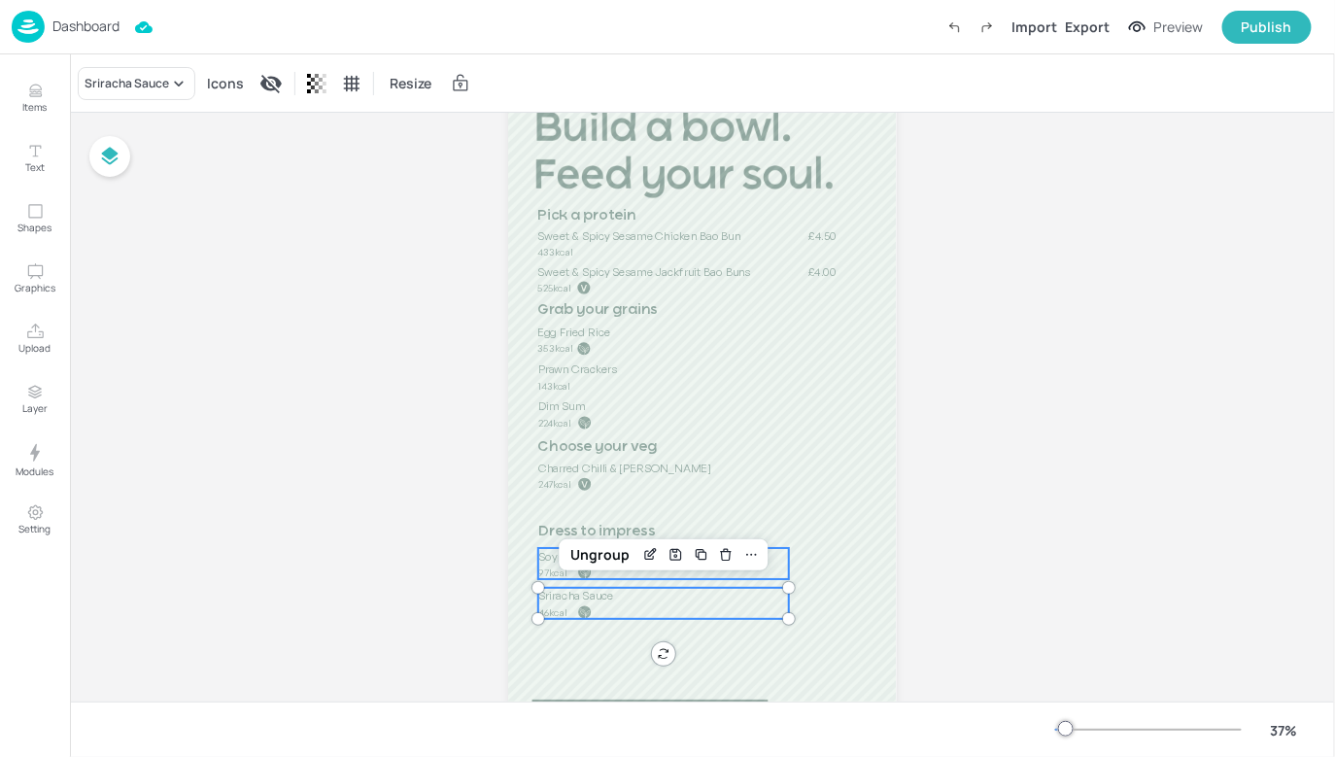
click at [552, 562] on span "Soy Sauce" at bounding box center [564, 556] width 52 height 15
click at [561, 533] on span "Dress to impress" at bounding box center [596, 532] width 117 height 15
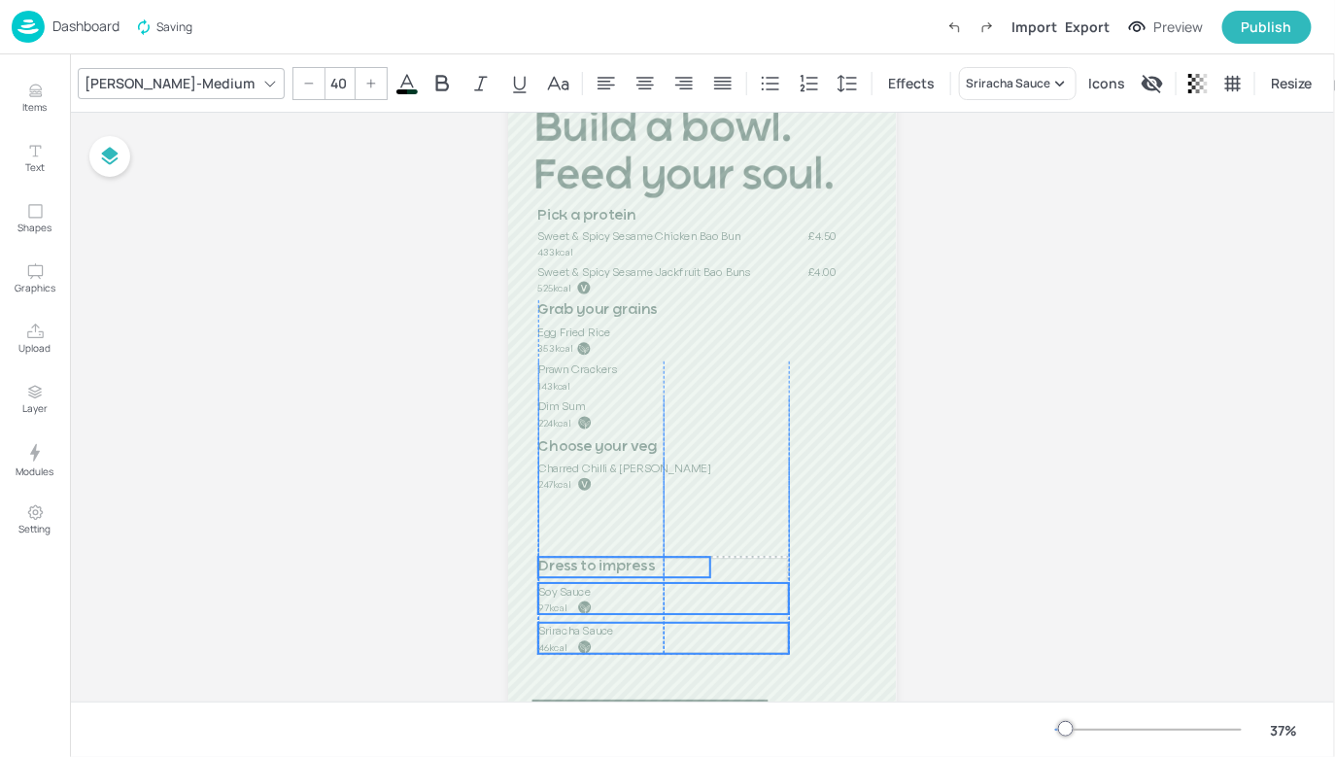
drag, startPoint x: 580, startPoint y: 532, endPoint x: 579, endPoint y: 567, distance: 35.0
click at [579, 567] on span "Dress to impress" at bounding box center [596, 567] width 117 height 15
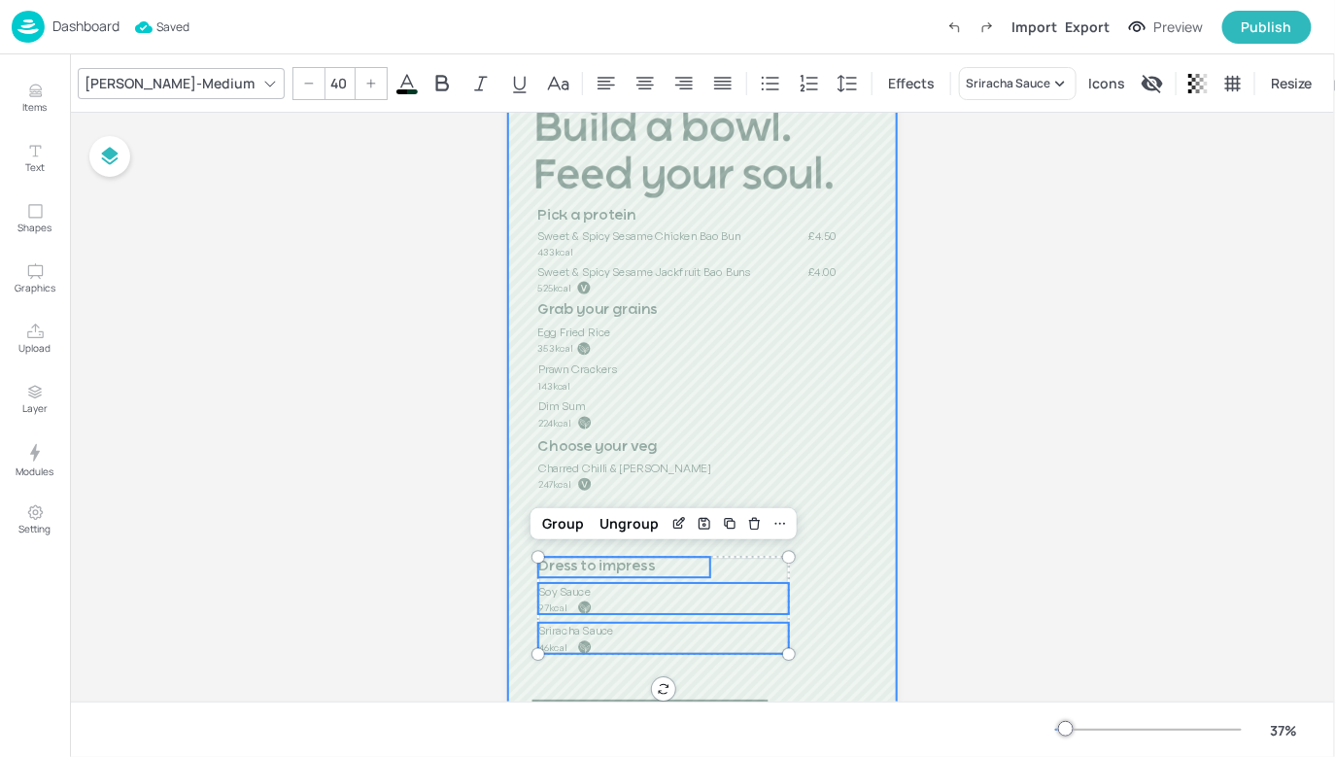
click at [560, 500] on div at bounding box center [702, 417] width 389 height 690
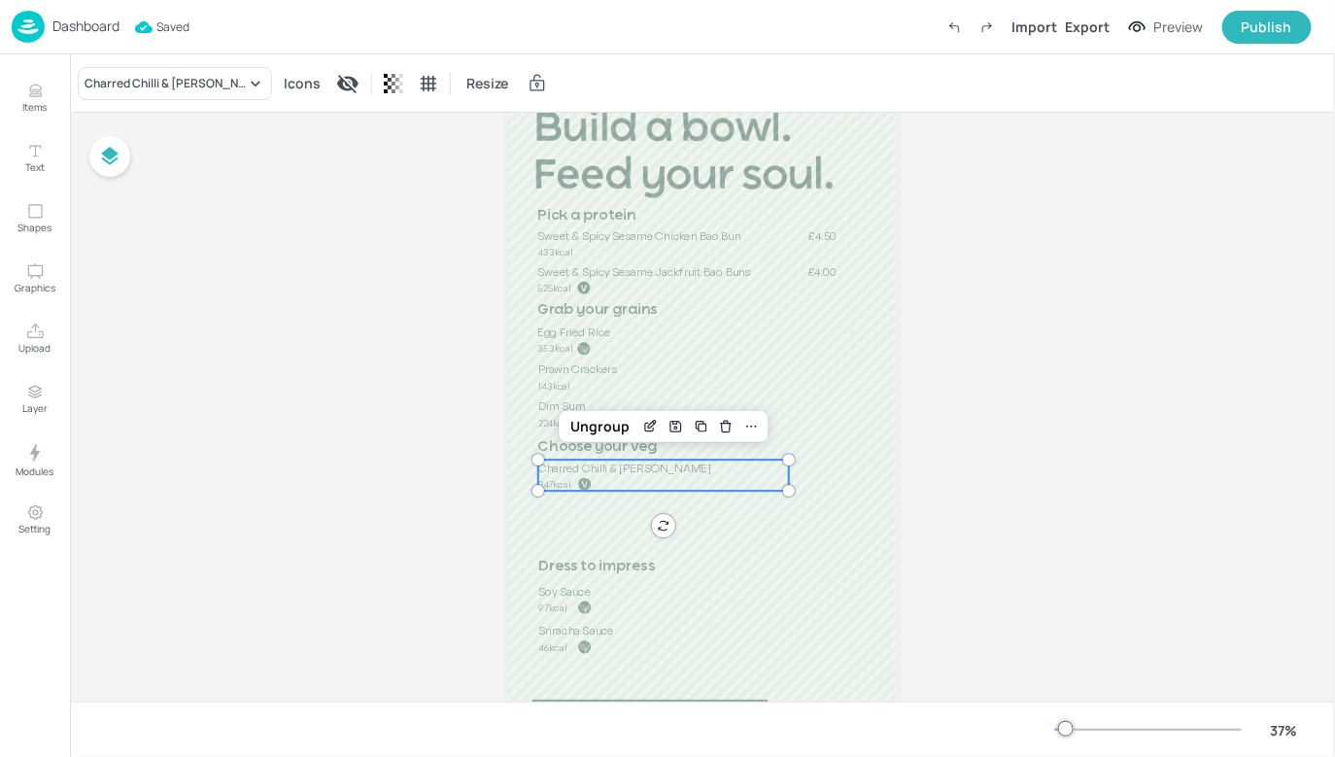
click at [561, 482] on span "247kcal" at bounding box center [555, 484] width 32 height 12
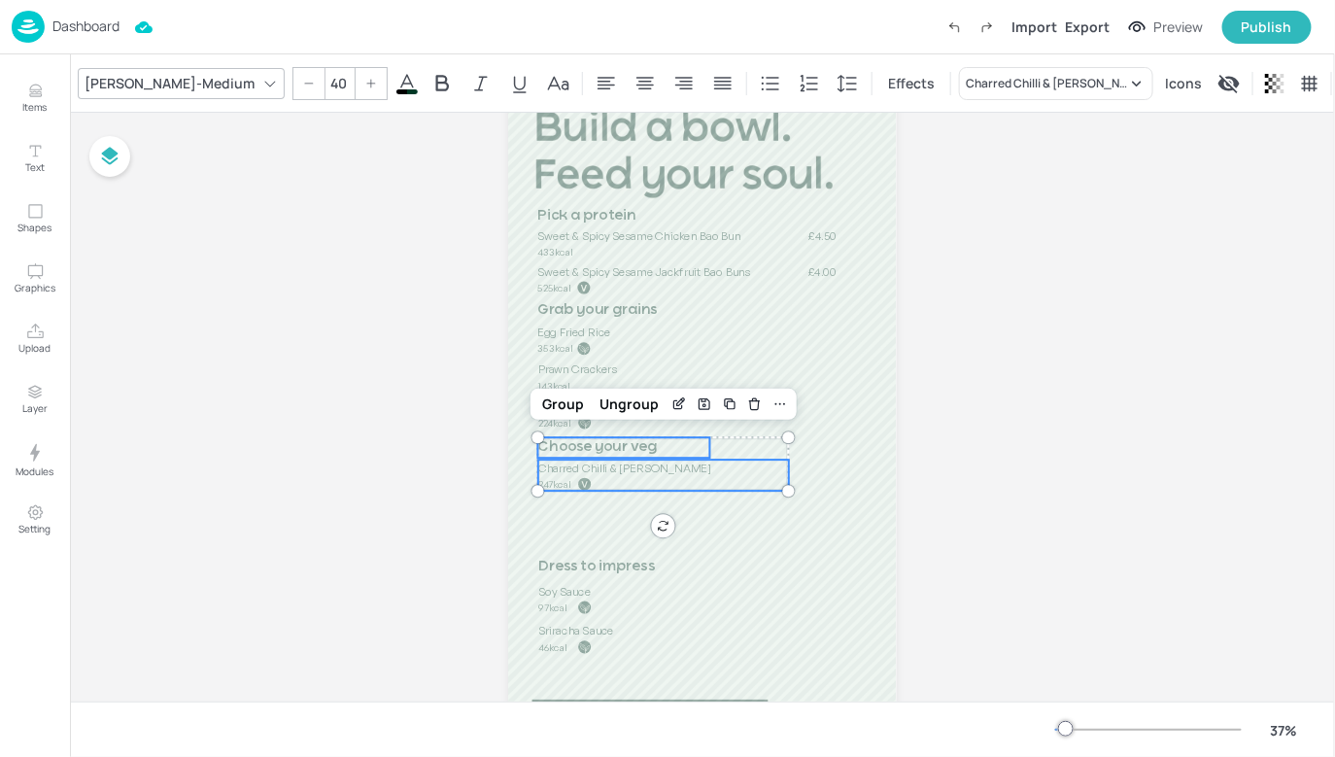
click at [558, 451] on span "Choose your veg" at bounding box center [597, 447] width 119 height 15
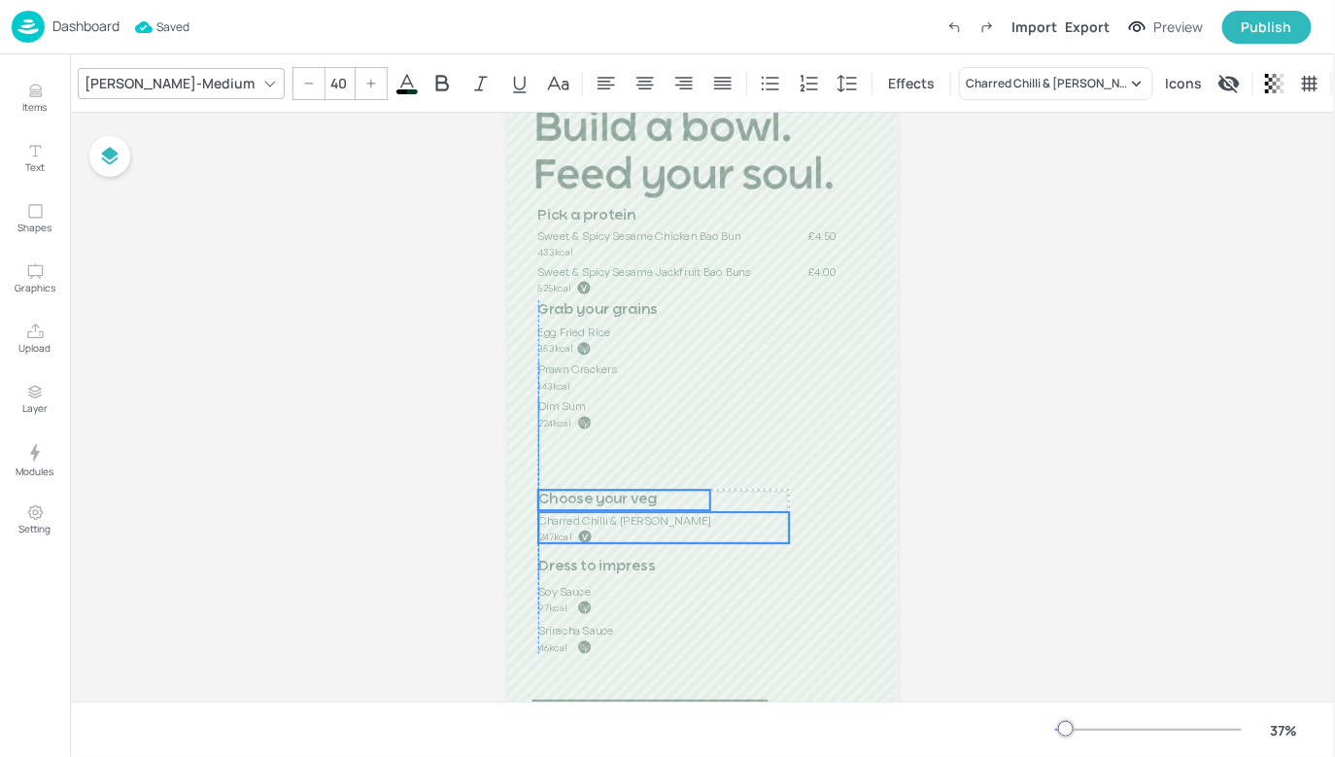
drag, startPoint x: 565, startPoint y: 473, endPoint x: 563, endPoint y: 525, distance: 51.5
click at [563, 525] on span "Charred Chilli & Garlic Broccoli" at bounding box center [625, 520] width 173 height 15
click at [563, 410] on span "Dim Sum" at bounding box center [561, 406] width 47 height 15
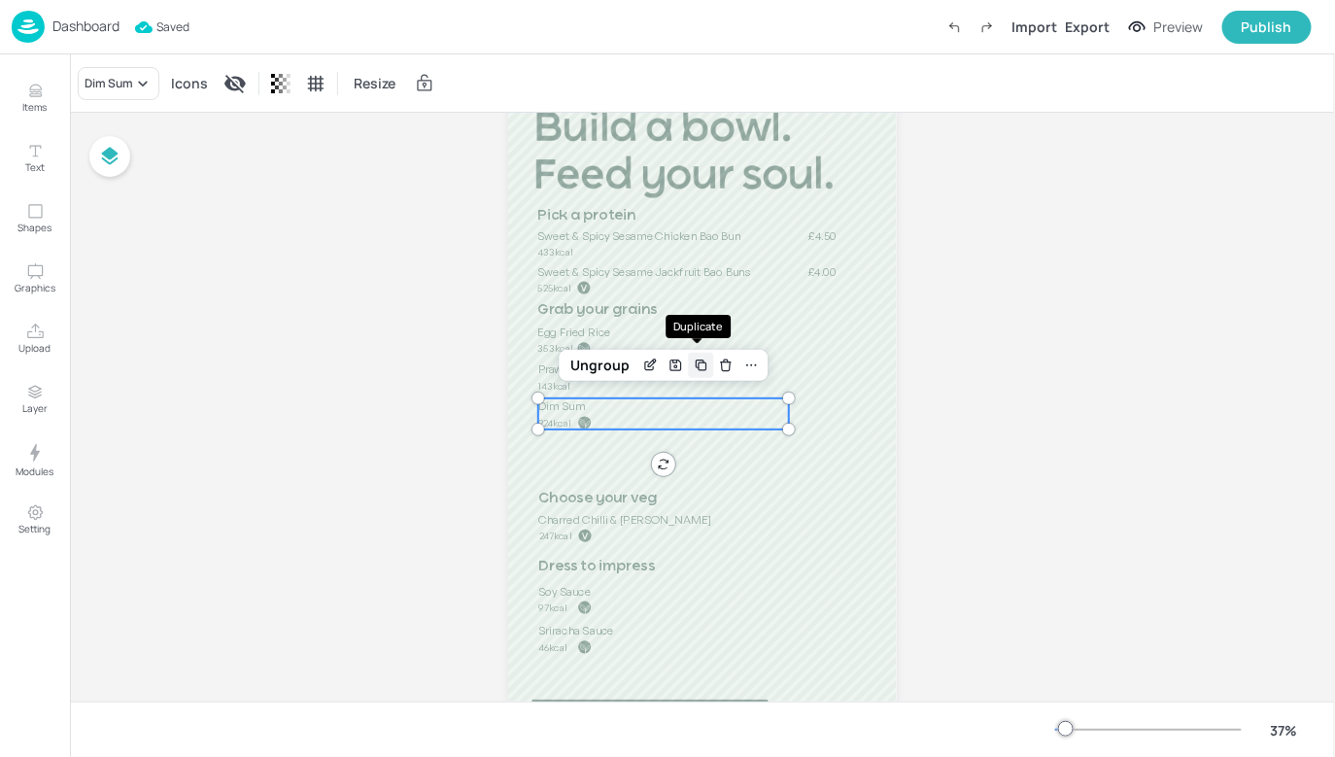
click at [694, 365] on icon "Duplicate" at bounding box center [702, 366] width 16 height 16
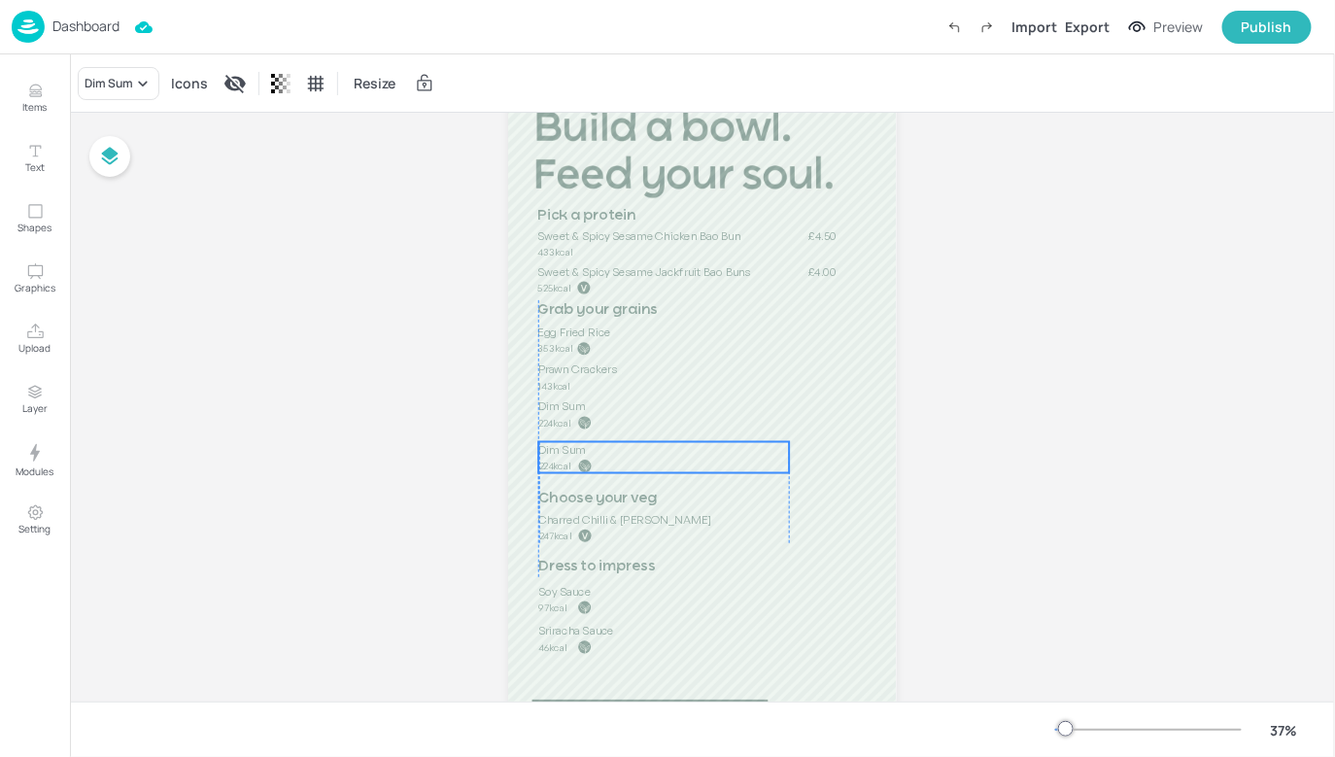
drag, startPoint x: 607, startPoint y: 430, endPoint x: 602, endPoint y: 469, distance: 40.3
click at [602, 469] on p "224kcal" at bounding box center [588, 467] width 99 height 14
click at [151, 84] on icon at bounding box center [142, 83] width 19 height 19
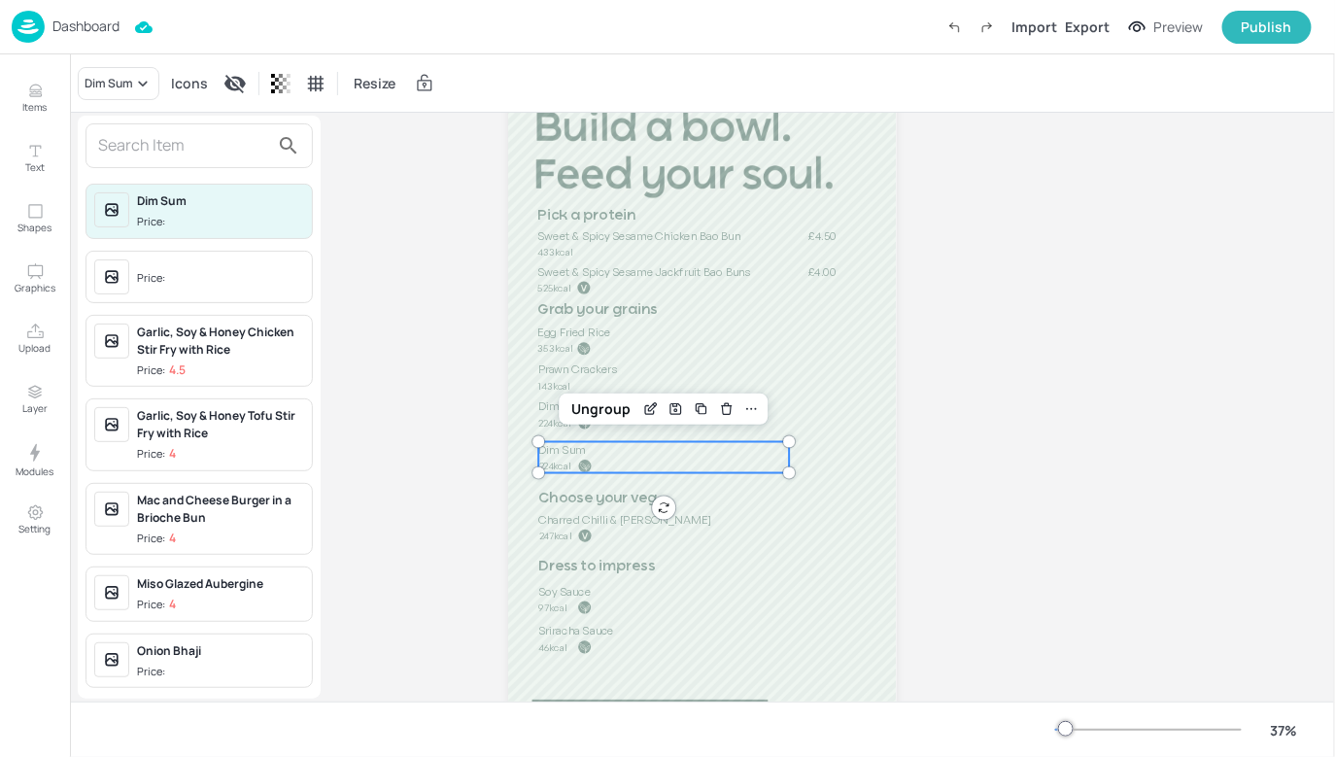
click at [156, 149] on input "text" at bounding box center [183, 145] width 171 height 31
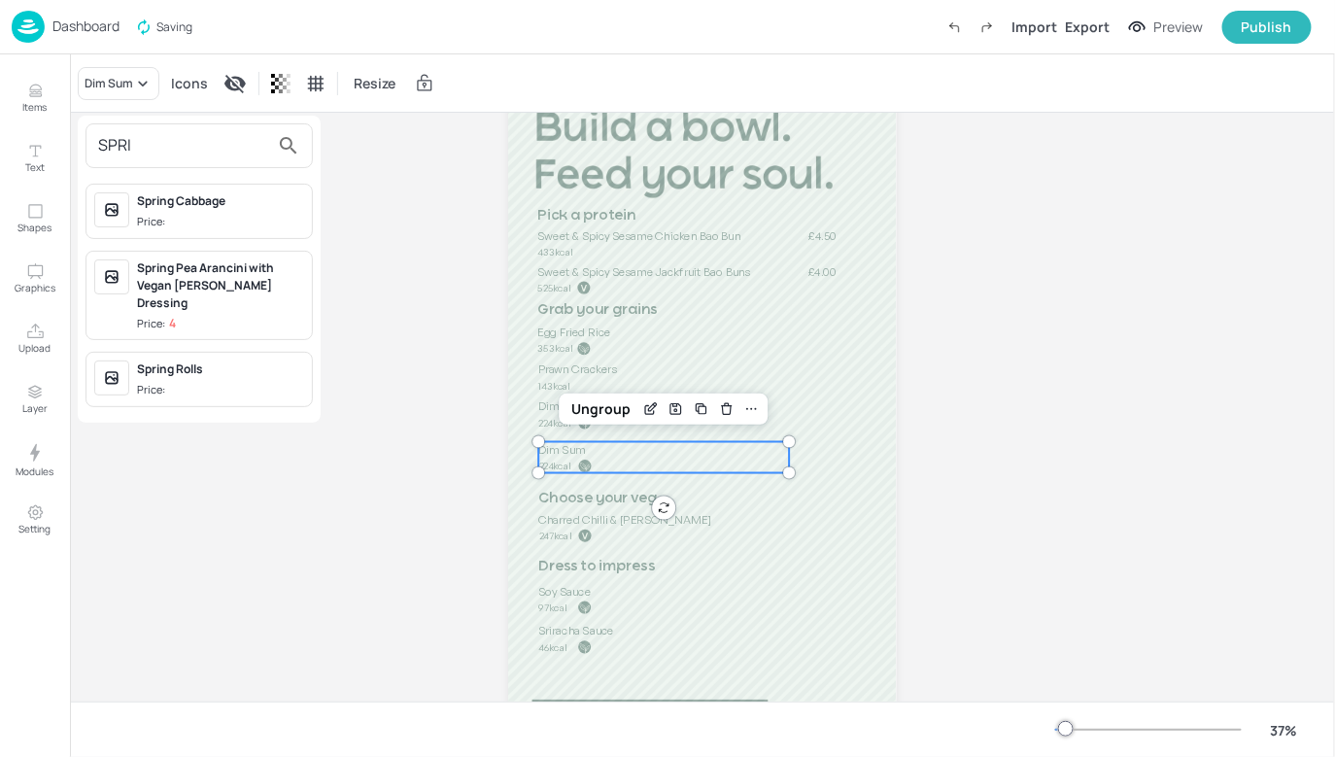
type input "SPRI"
click at [171, 352] on div "Spring Rolls Price:" at bounding box center [199, 379] width 227 height 55
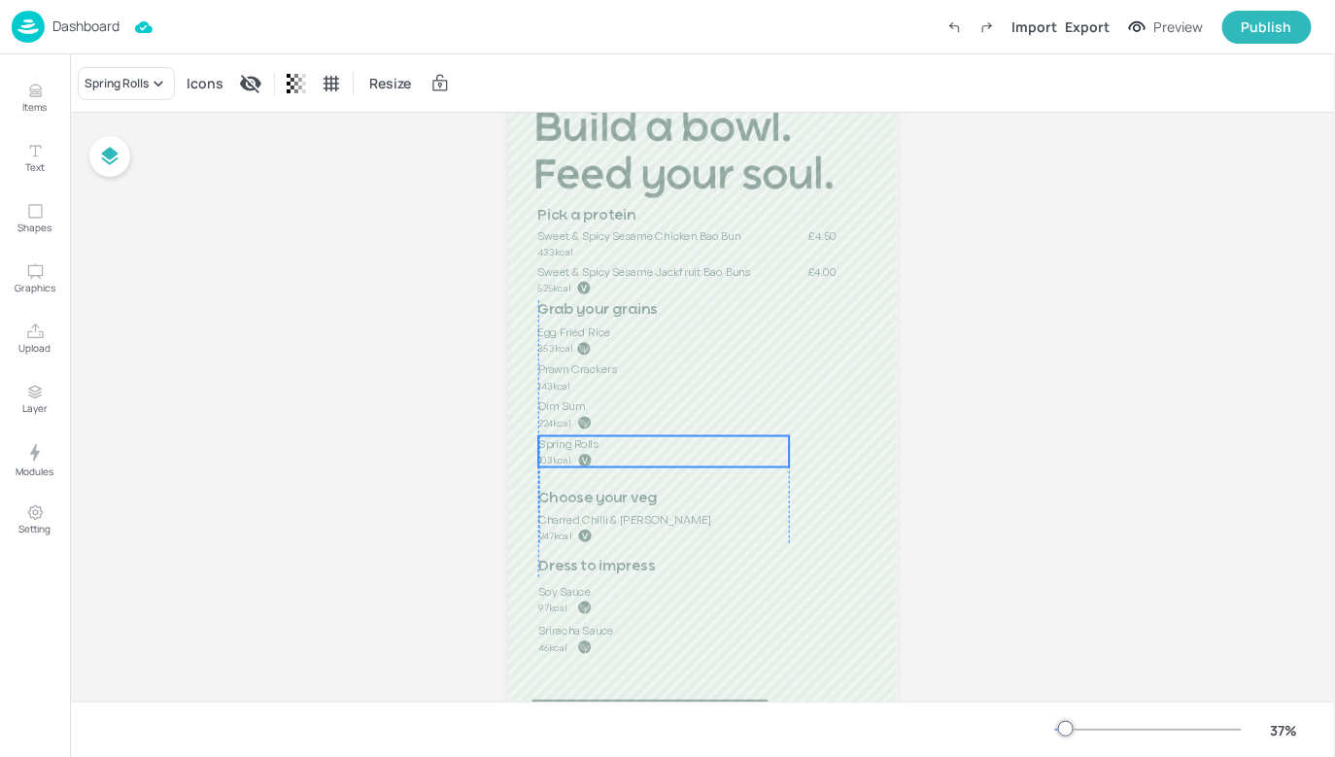
click at [571, 459] on p "103kcal" at bounding box center [588, 461] width 99 height 14
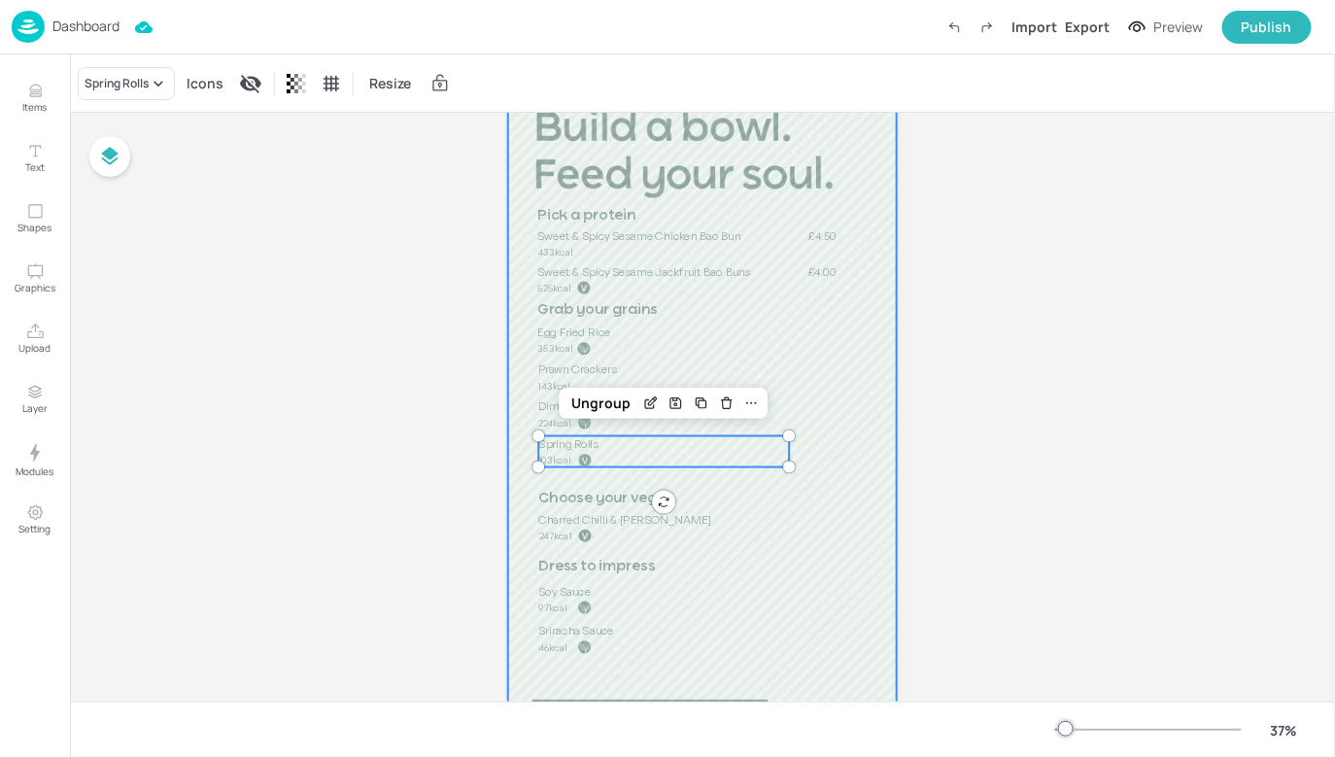
click at [823, 471] on div at bounding box center [702, 417] width 389 height 690
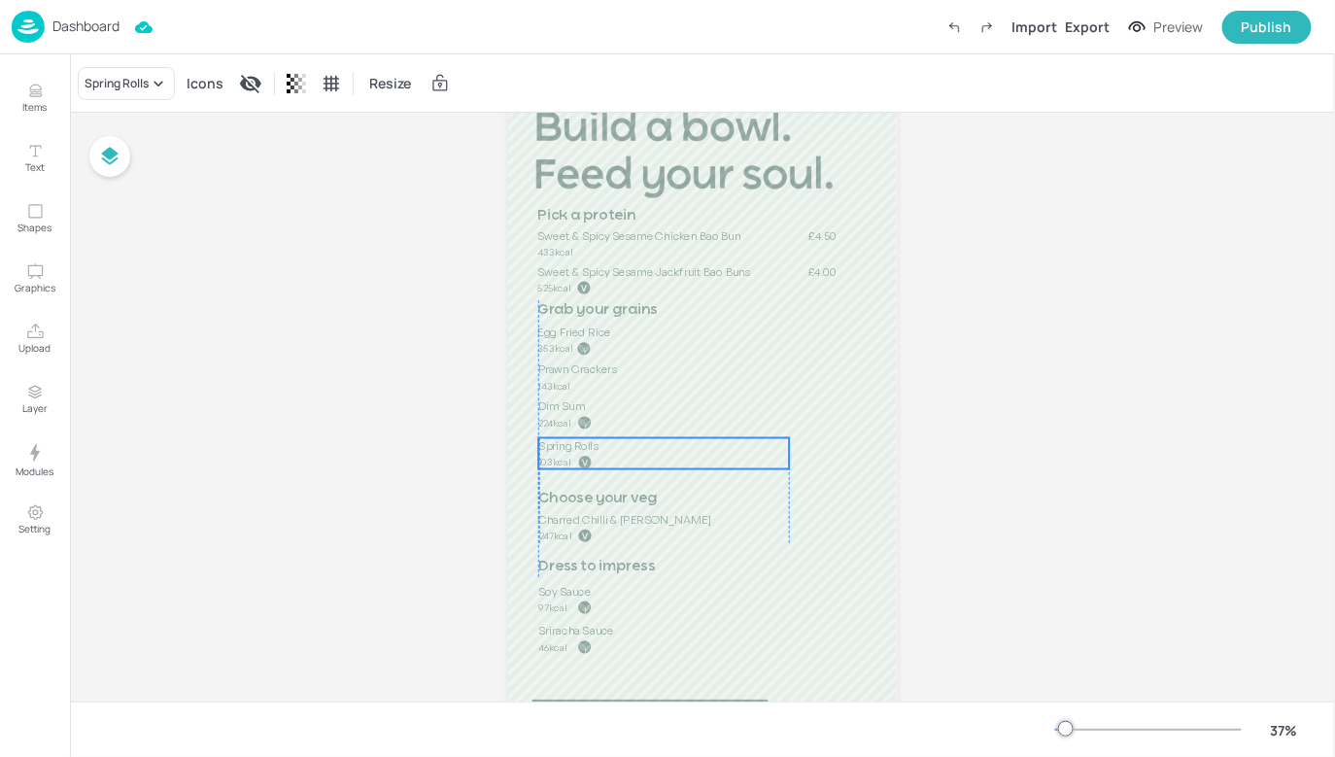
click at [552, 465] on span "103kcal" at bounding box center [555, 463] width 32 height 12
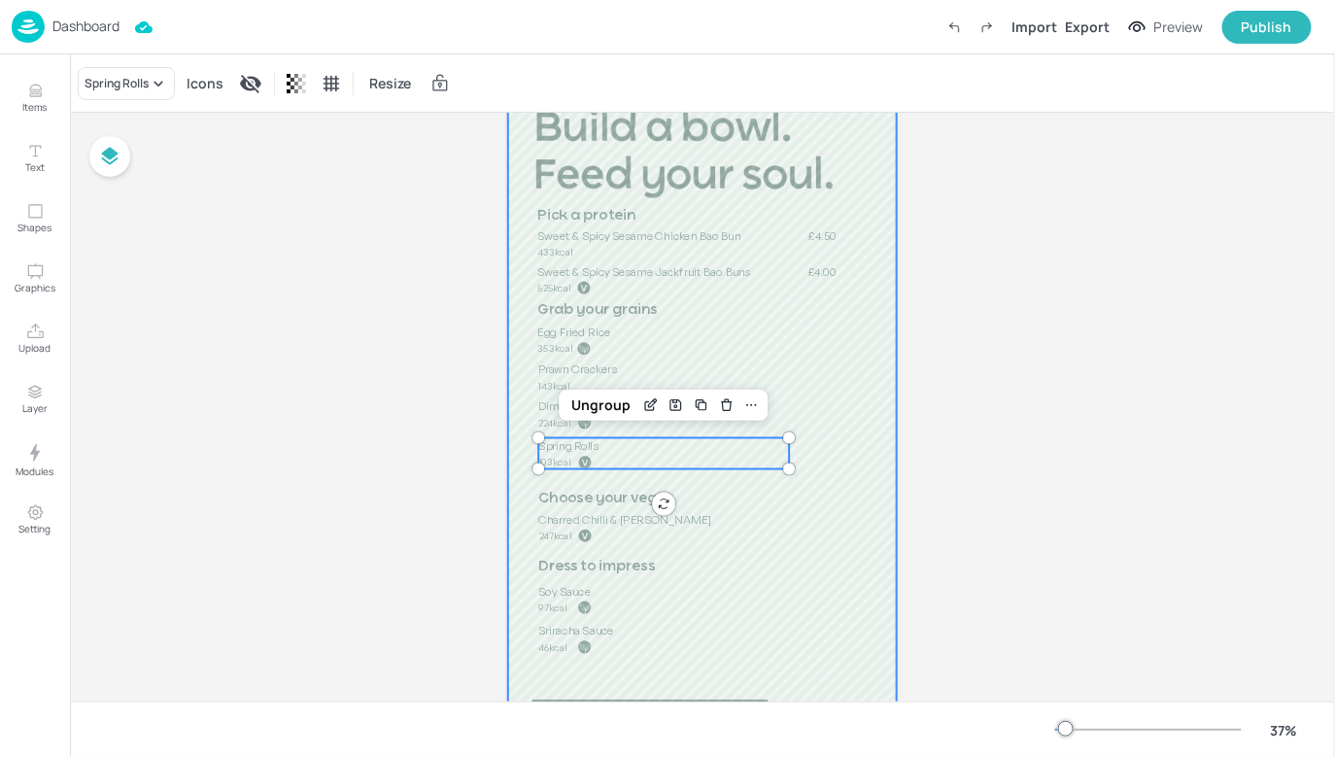
click at [900, 522] on div "Board 01ED-ISS-SQB-2024-OCT-SQB-LUNCH-WK2-03-WED-V2-0820 Grab your grains Pick …" at bounding box center [703, 410] width 498 height 801
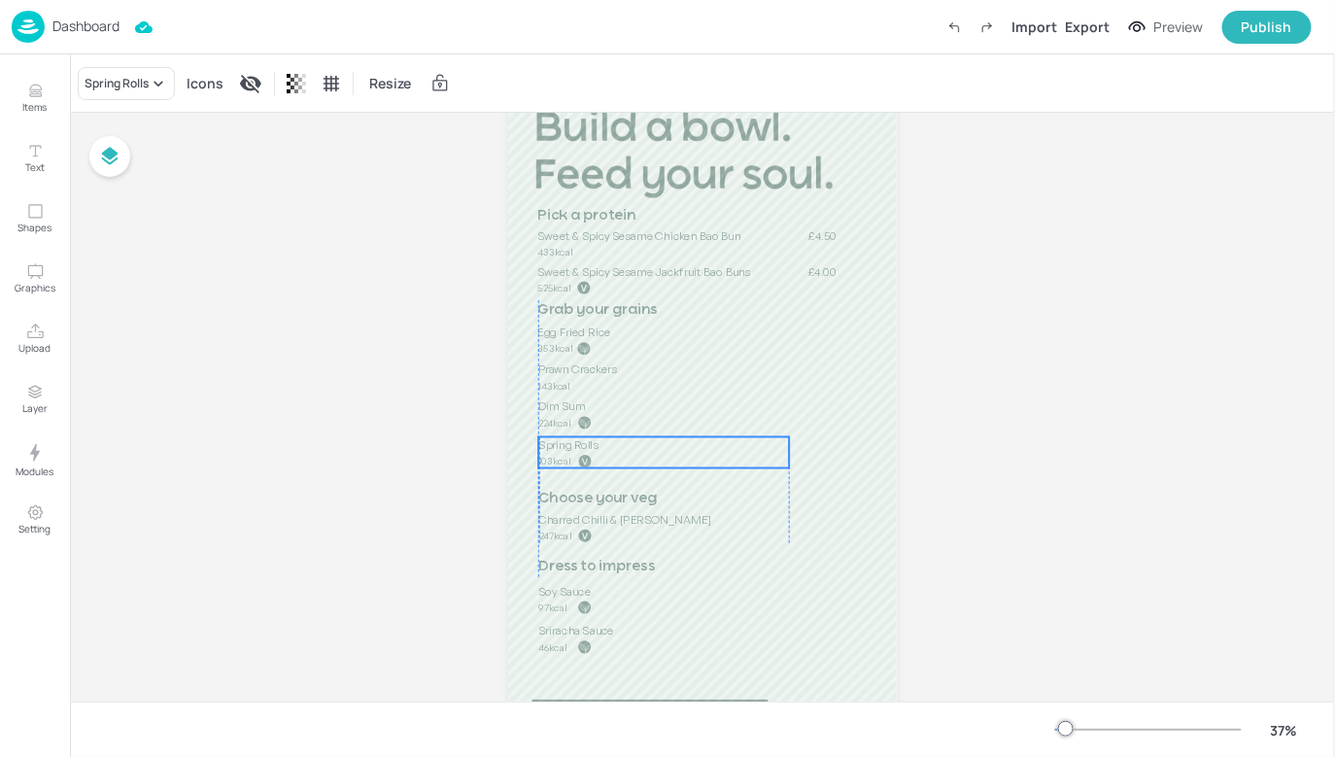
click at [588, 448] on span "Spring Rolls" at bounding box center [569, 444] width 60 height 15
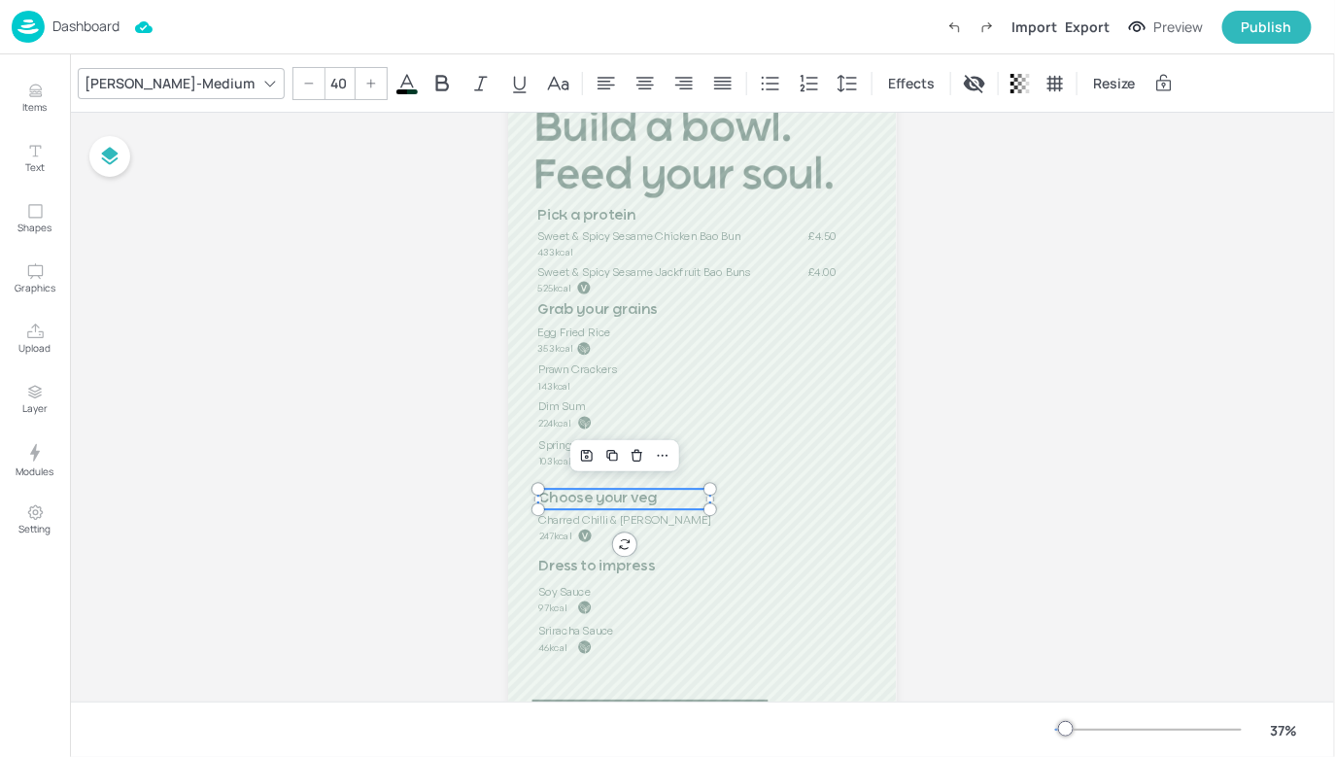
click at [579, 498] on span "Choose your veg" at bounding box center [597, 499] width 119 height 15
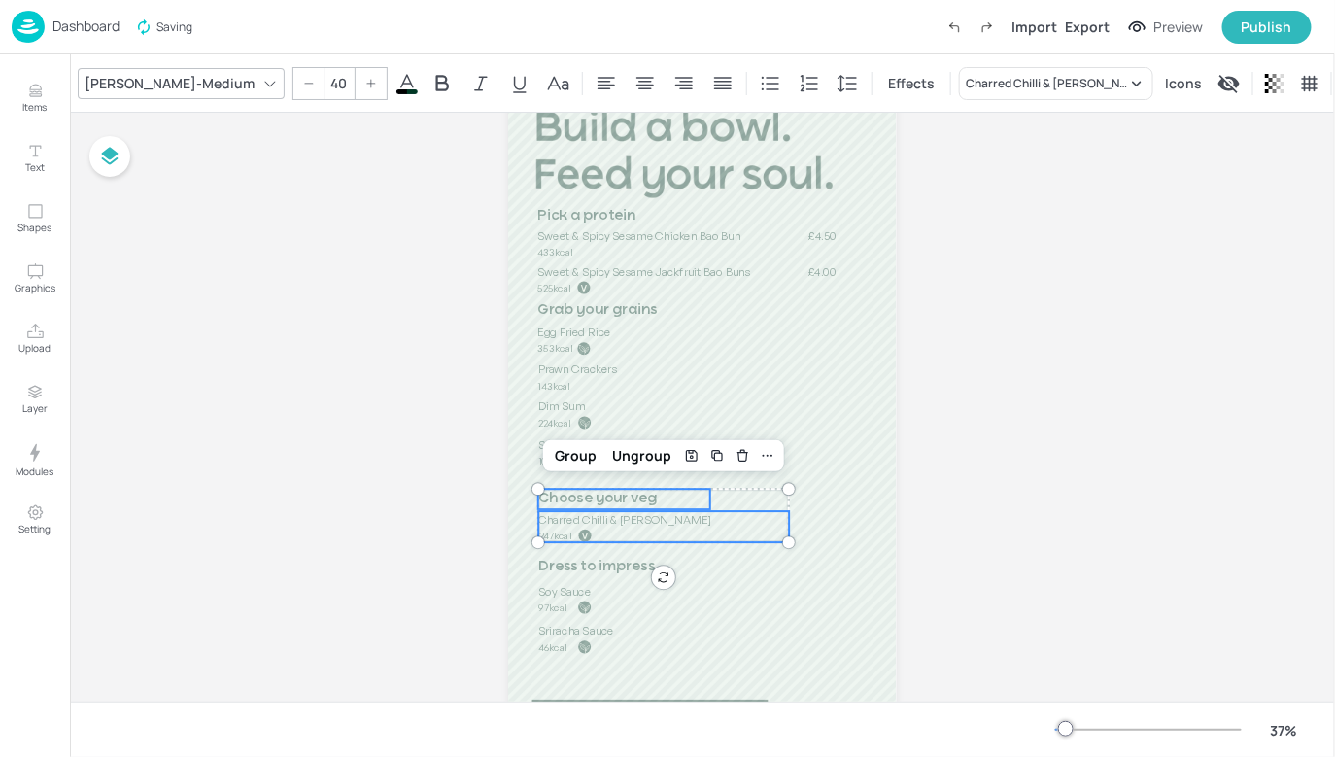
click at [570, 522] on span "Charred Chilli & Garlic Broccoli" at bounding box center [625, 519] width 173 height 15
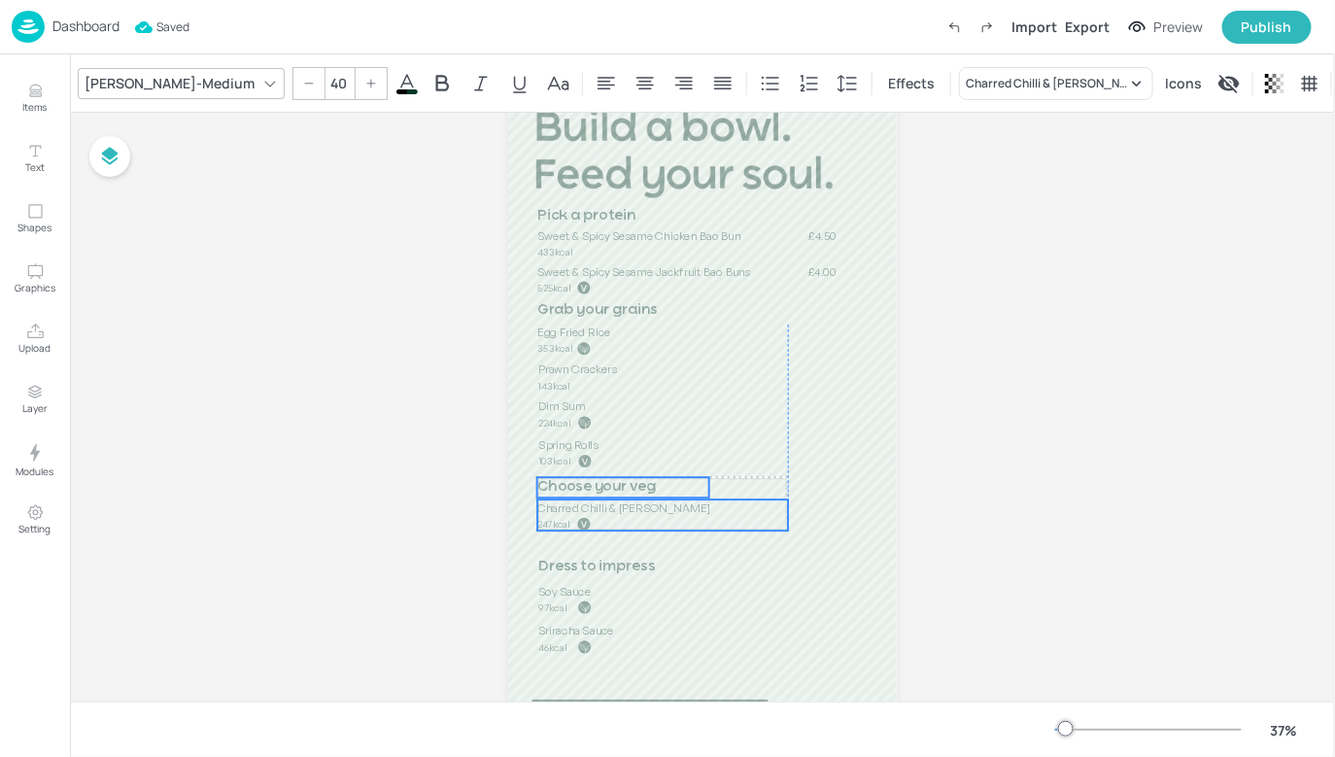
drag, startPoint x: 570, startPoint y: 522, endPoint x: 566, endPoint y: 510, distance: 12.6
click at [566, 510] on span "Charred Chilli & Garlic Broccoli" at bounding box center [624, 507] width 173 height 15
click at [570, 510] on span "Charred Chilli & Garlic Broccoli" at bounding box center [625, 507] width 173 height 15
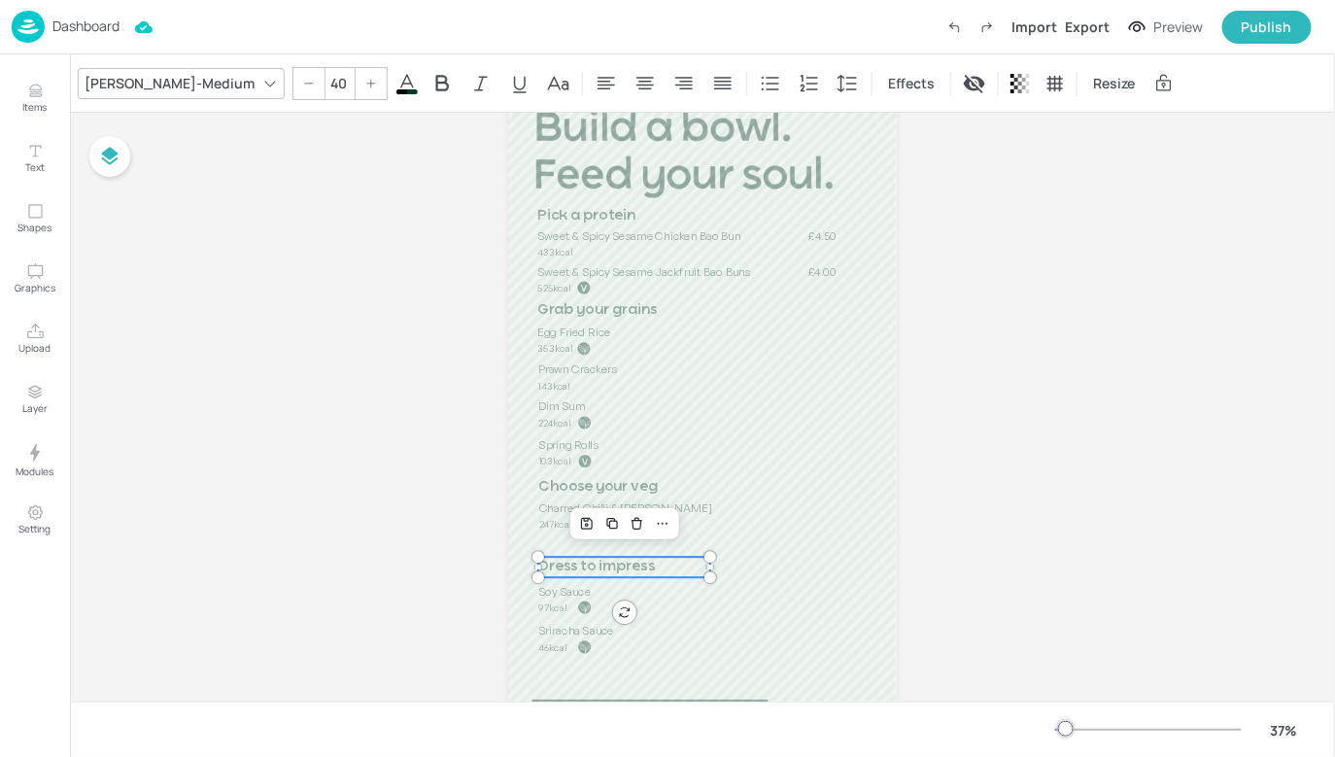
click at [579, 570] on span "Dress to impress" at bounding box center [596, 567] width 117 height 15
click at [579, 586] on span "Soy Sauce" at bounding box center [564, 591] width 52 height 15
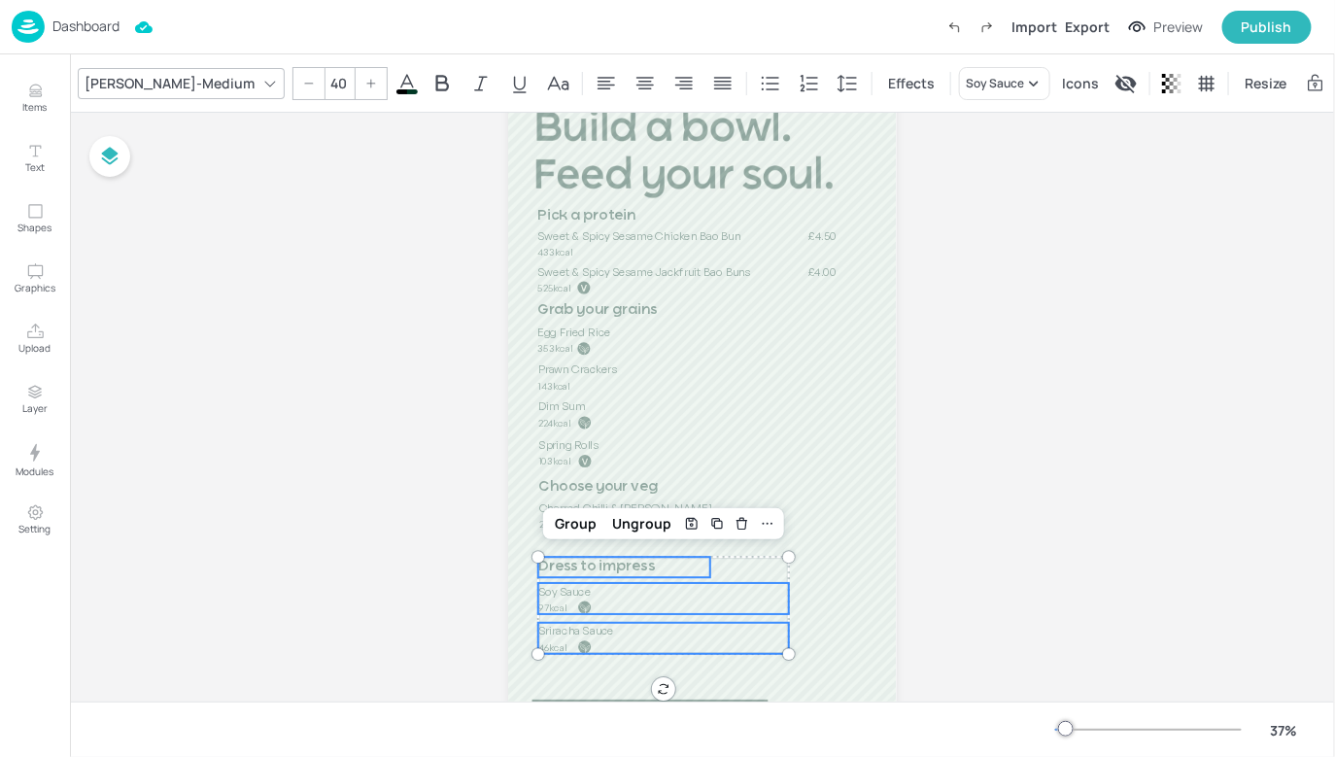
click at [581, 627] on span "Sriracha Sauce" at bounding box center [576, 631] width 76 height 15
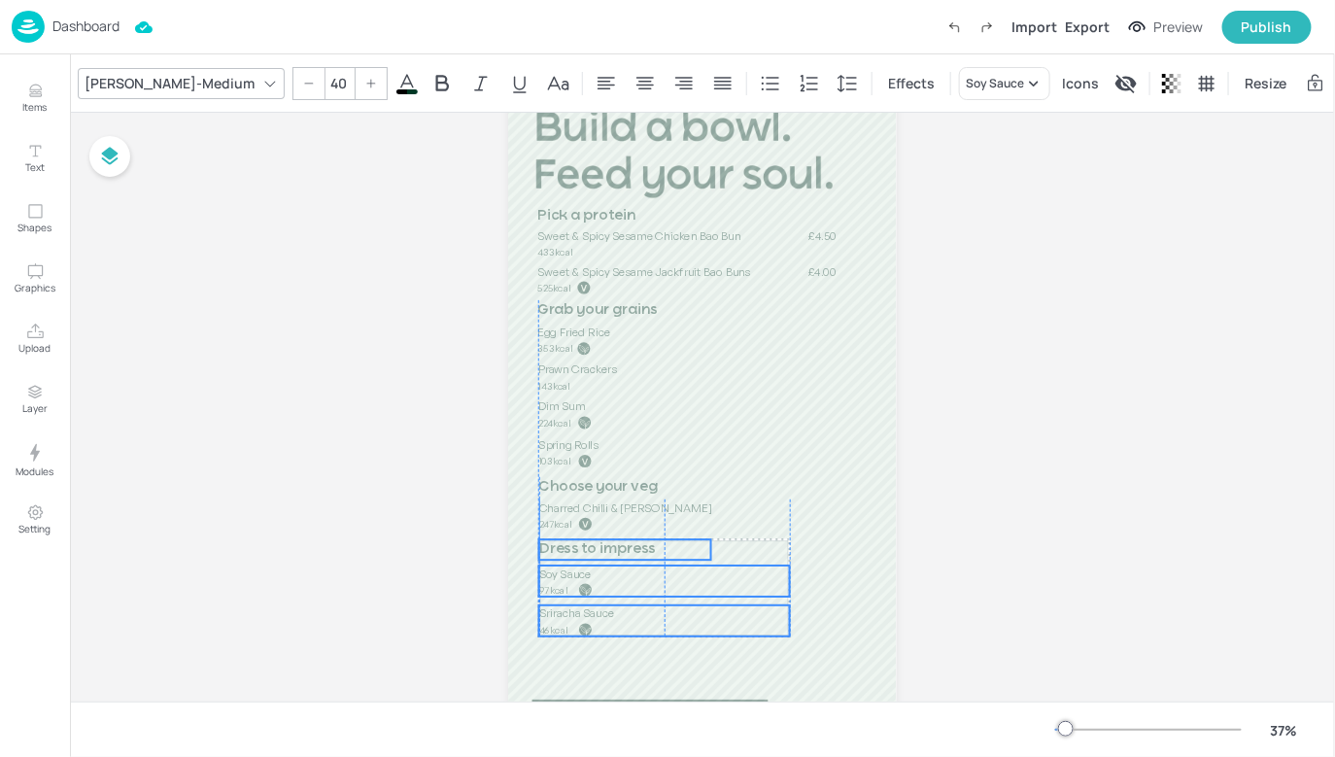
drag, startPoint x: 605, startPoint y: 605, endPoint x: 602, endPoint y: 589, distance: 16.8
click at [602, 589] on p "97kcal" at bounding box center [588, 590] width 99 height 14
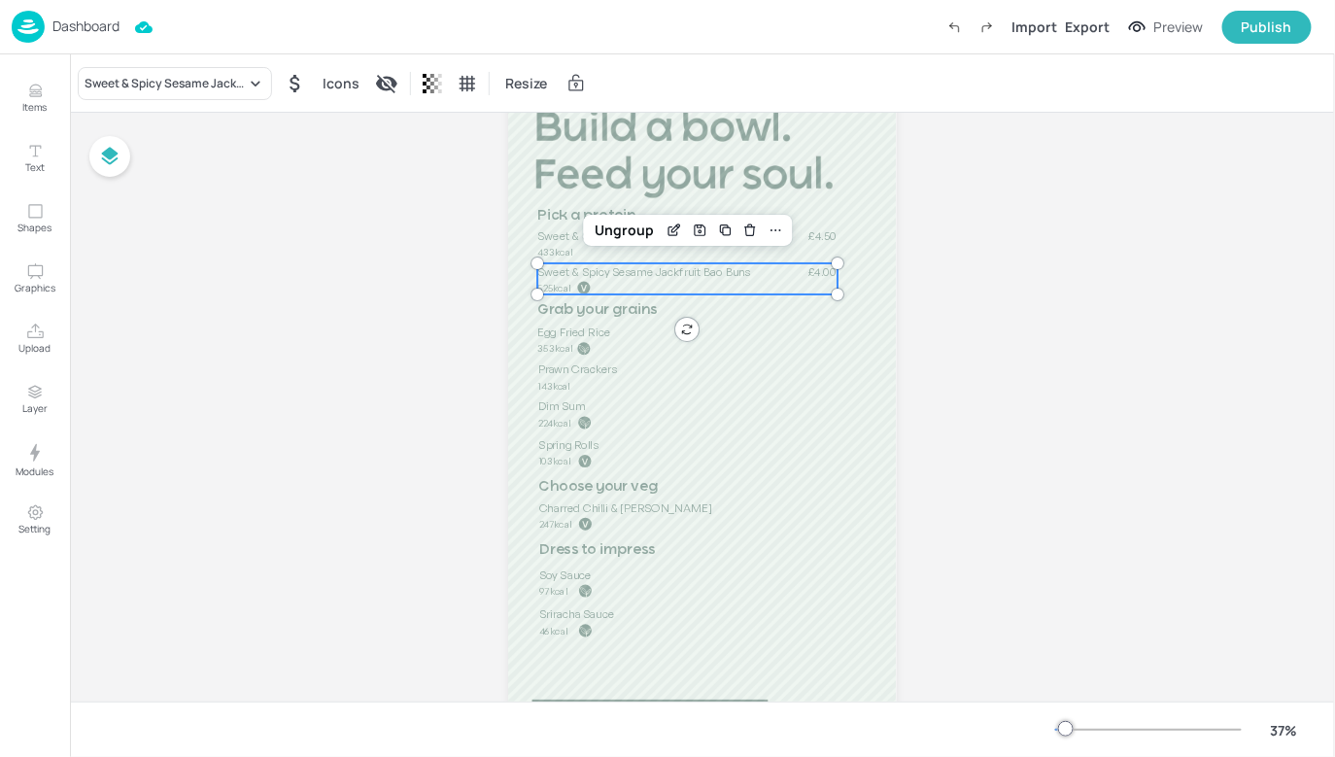
click at [683, 270] on span "Sweet & Spicy Sesame Jackfruit Bao Buns" at bounding box center [644, 271] width 213 height 15
click at [235, 76] on div "Sweet & Spicy Sesame Jackfruit Bao Buns" at bounding box center [165, 83] width 161 height 17
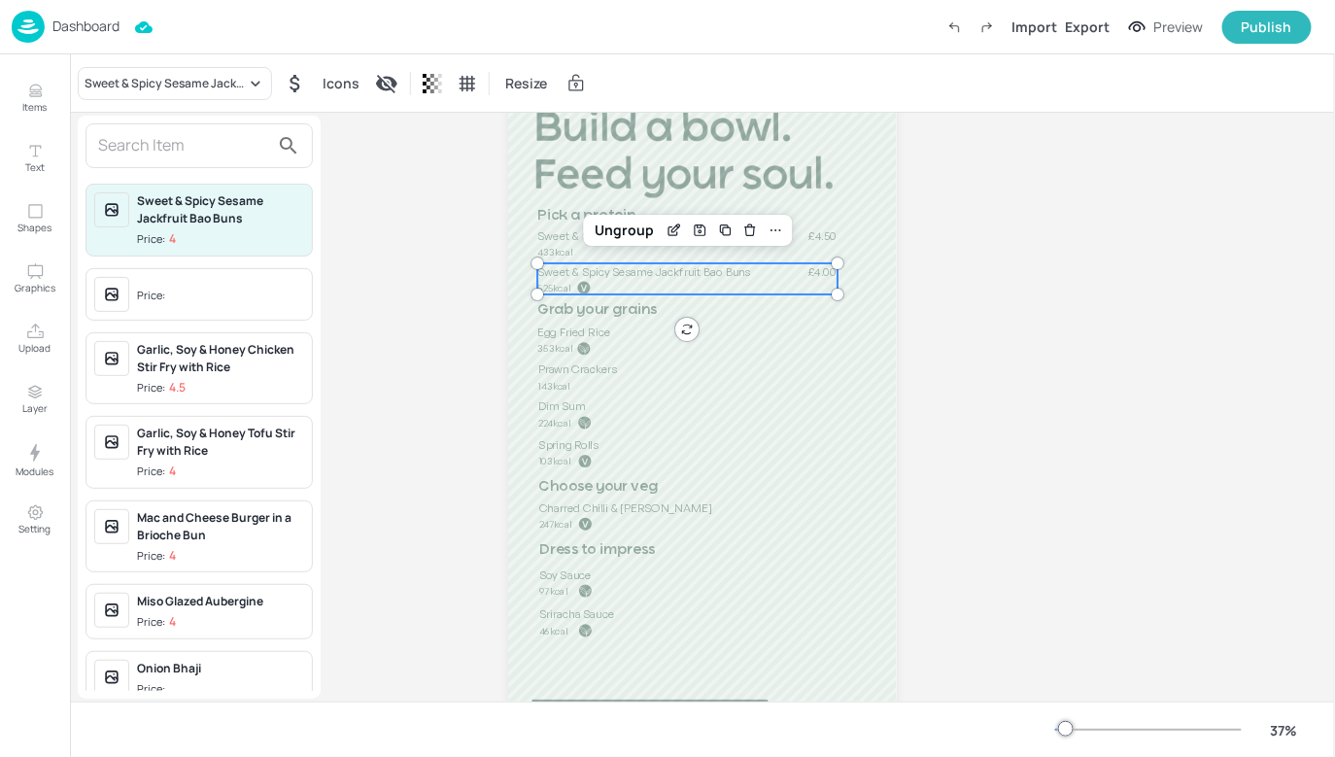
click at [224, 141] on input "text" at bounding box center [183, 145] width 171 height 31
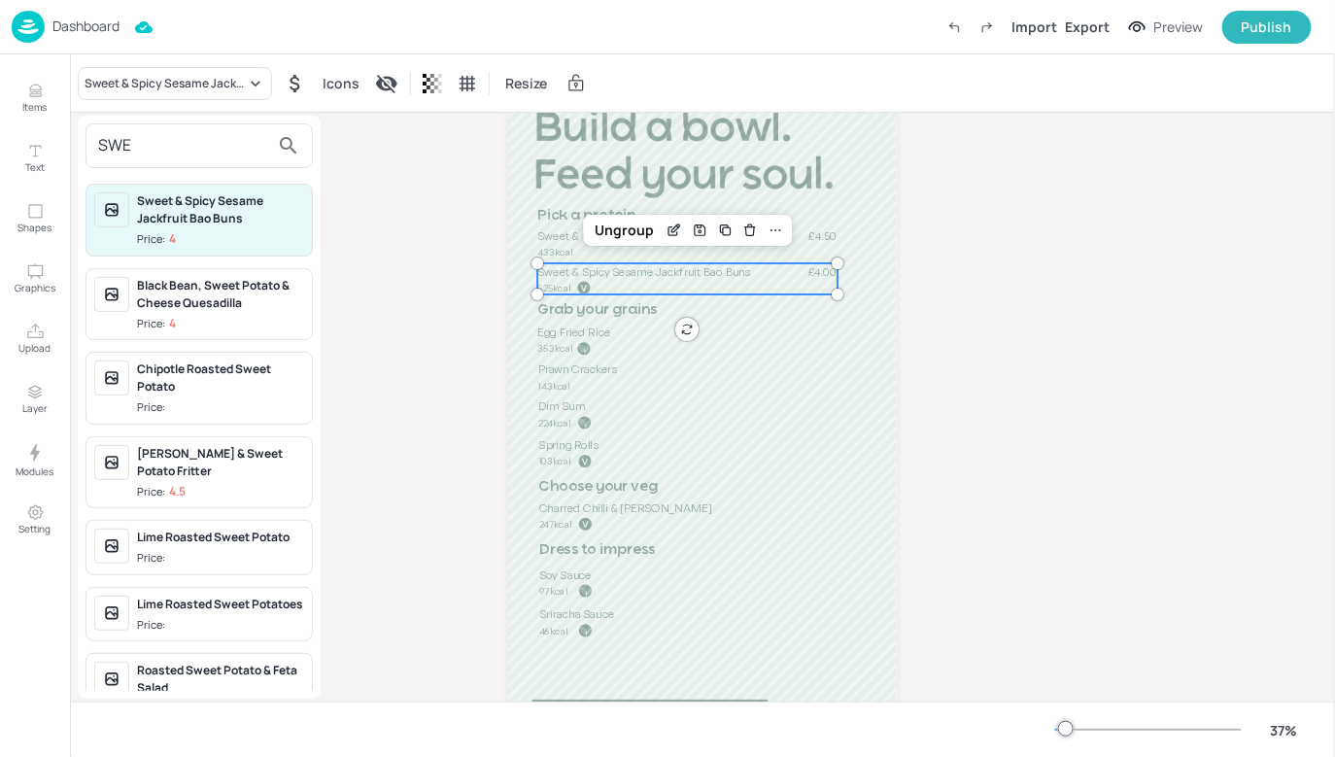
type input "SWEE"
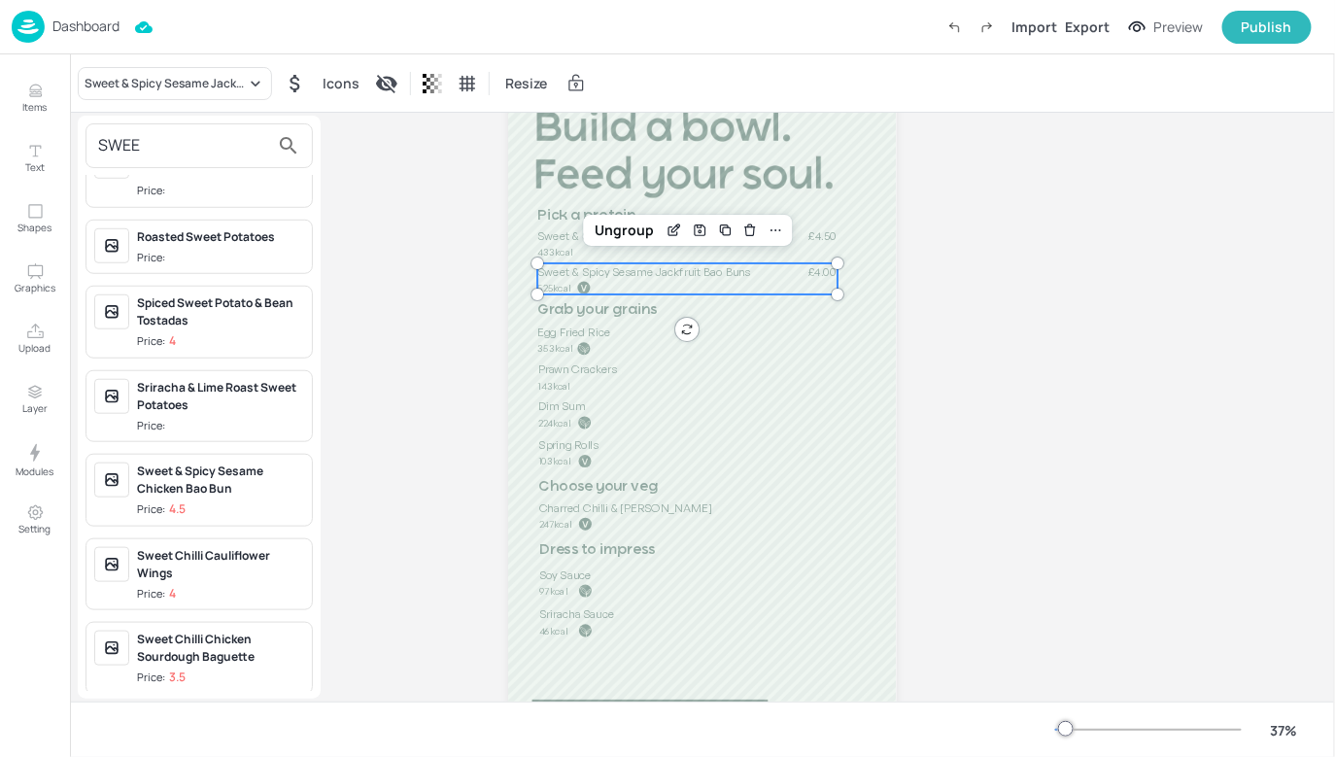
scroll to position [519, 0]
